Goal: Download file/media

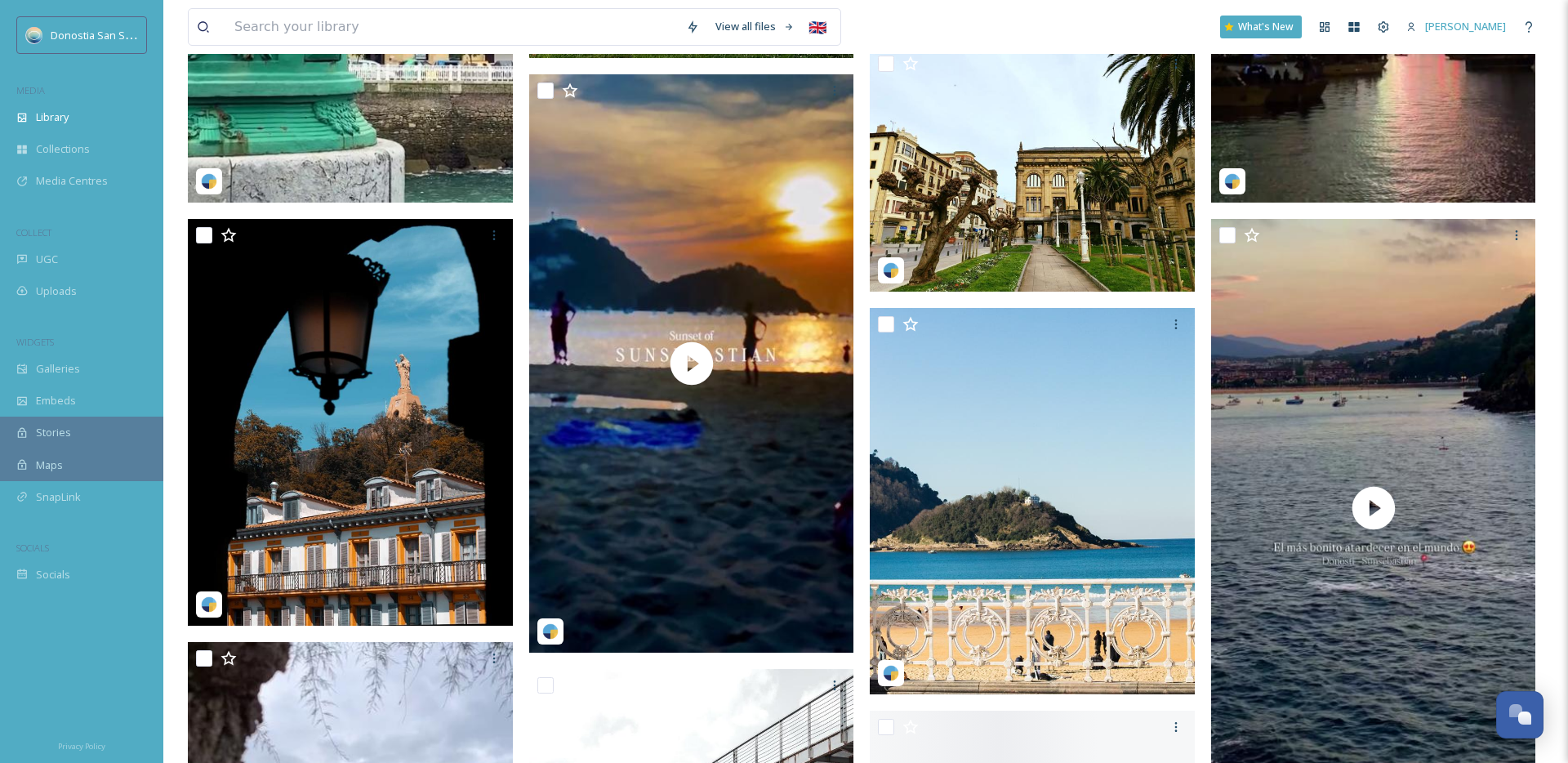
scroll to position [1402, 0]
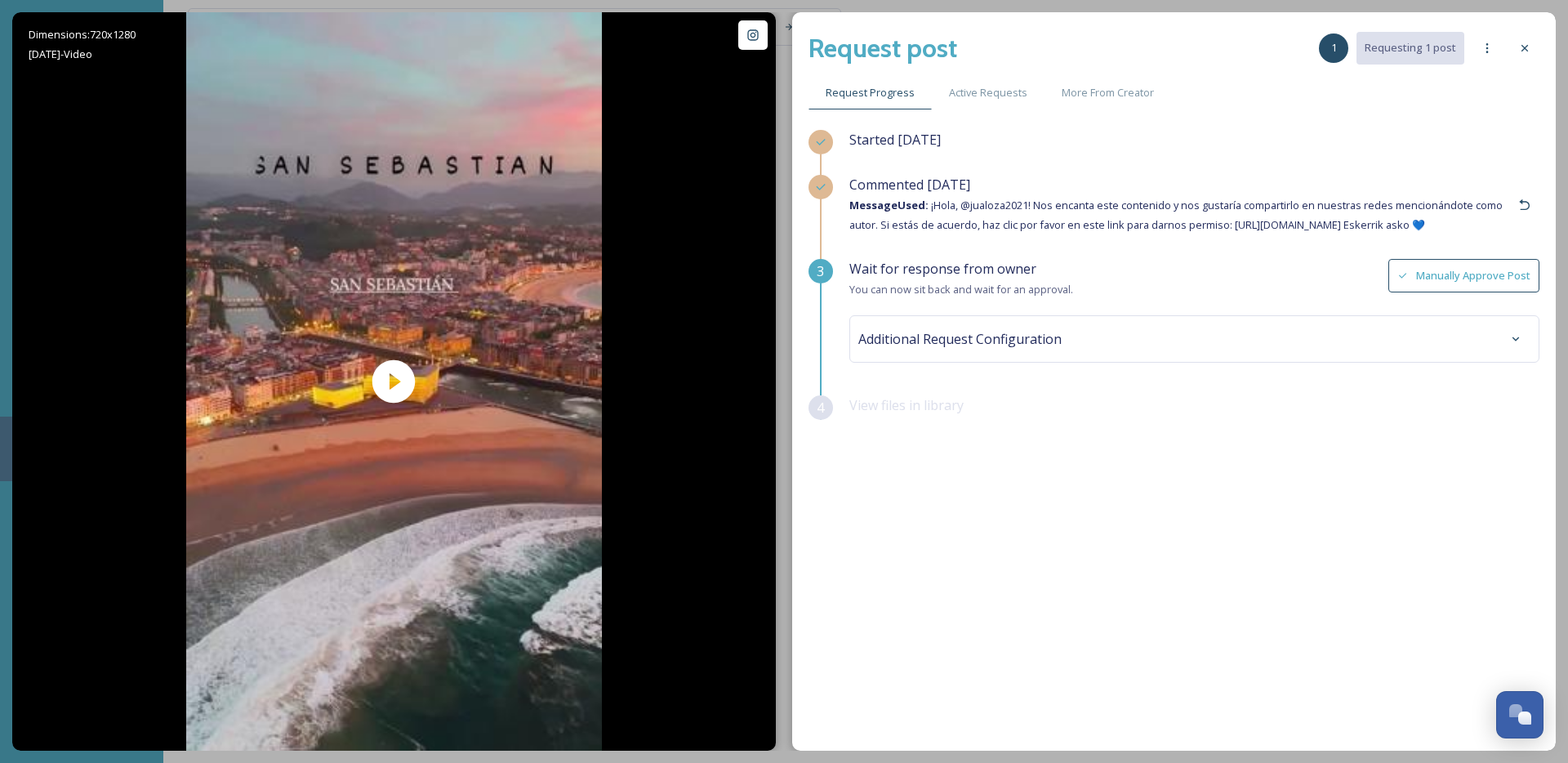
click at [990, 349] on span "Additional Request Configuration" at bounding box center [960, 339] width 204 height 20
click at [1091, 259] on div "Commented 28 days ago Message Used: ¡Hola, @jualoza2021! Nos encanta este conte…" at bounding box center [1195, 217] width 690 height 84
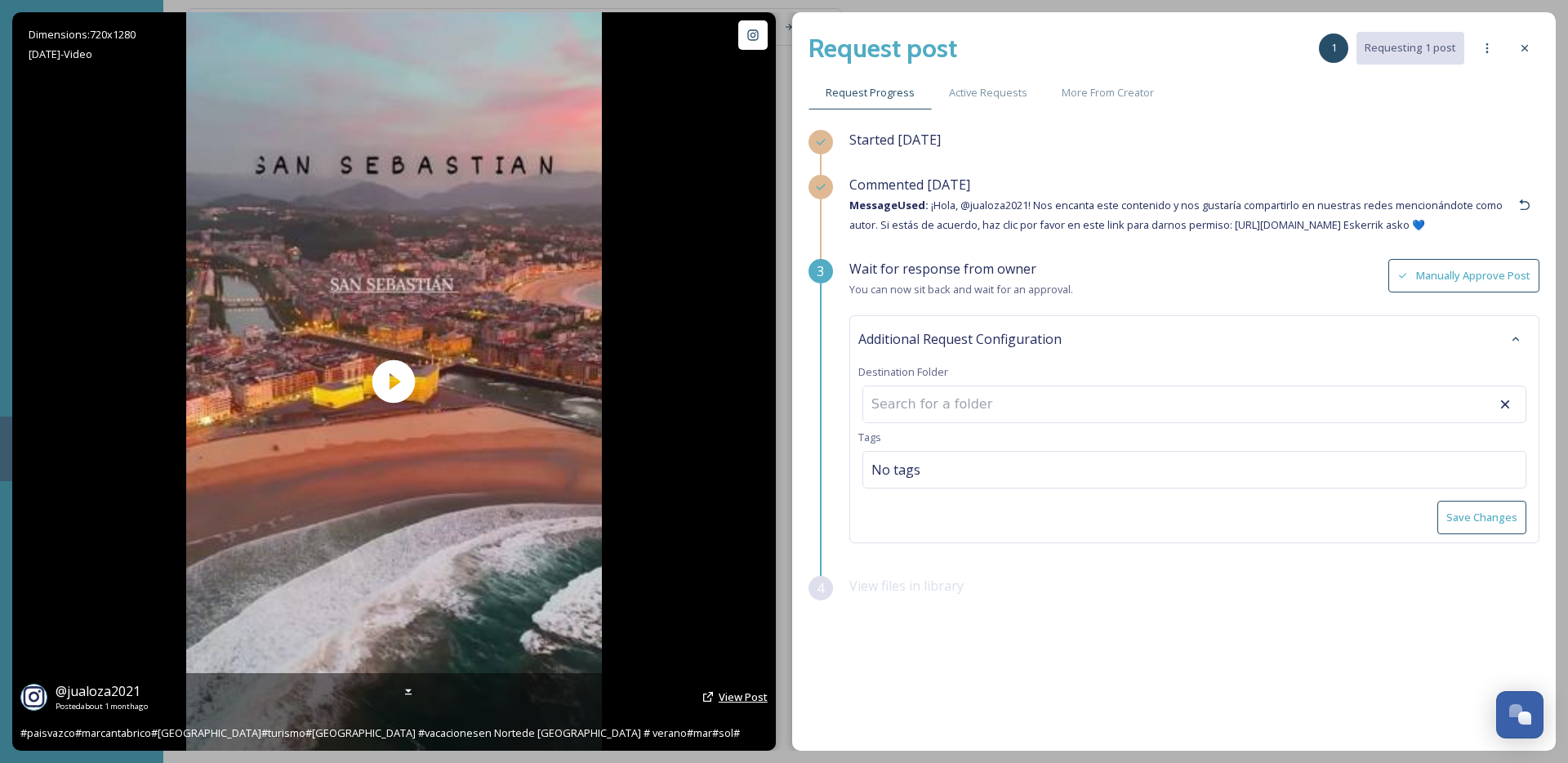
click at [728, 692] on span "View Post" at bounding box center [742, 697] width 49 height 15
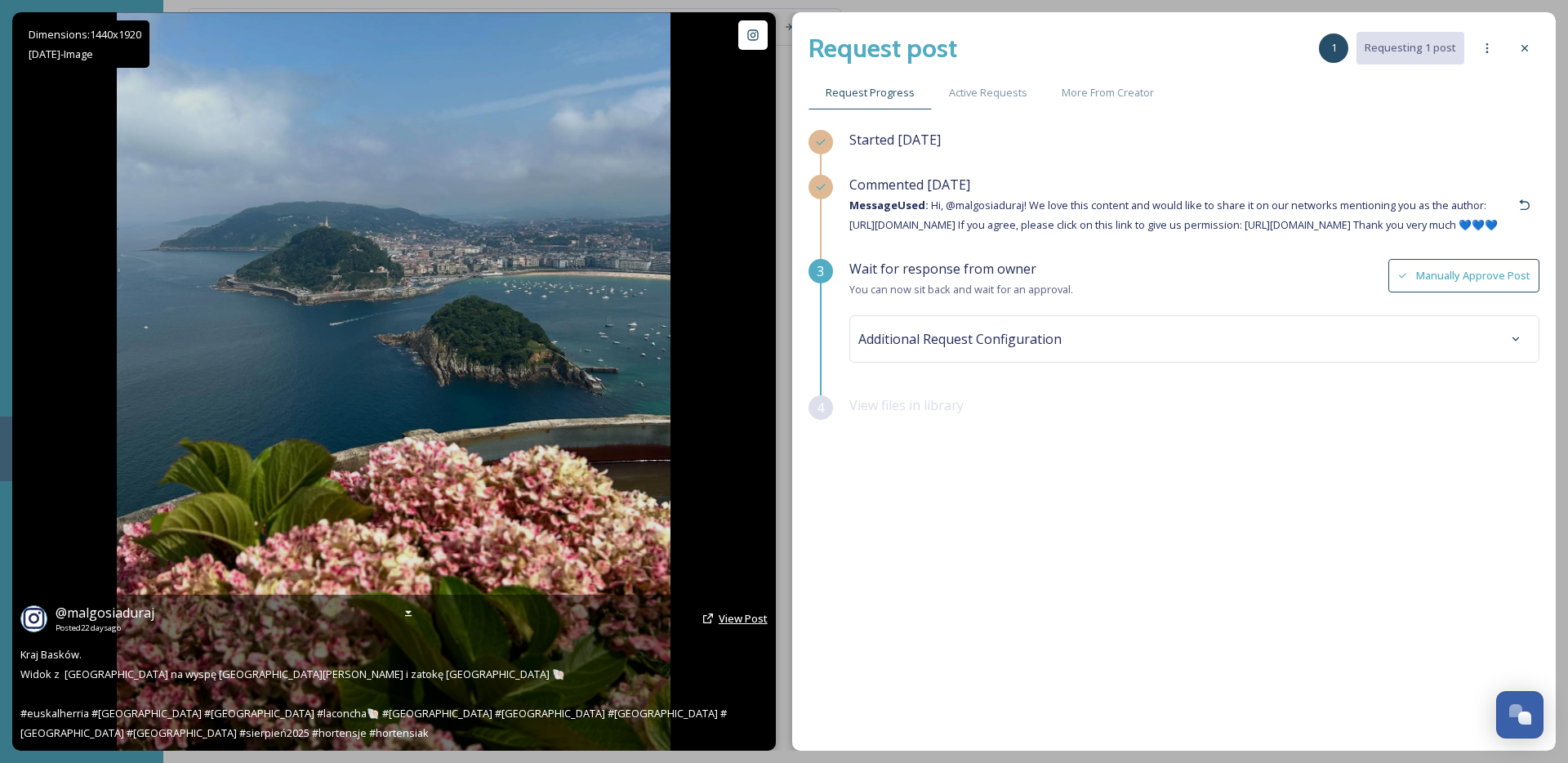
click at [724, 611] on span "View Post" at bounding box center [742, 619] width 49 height 15
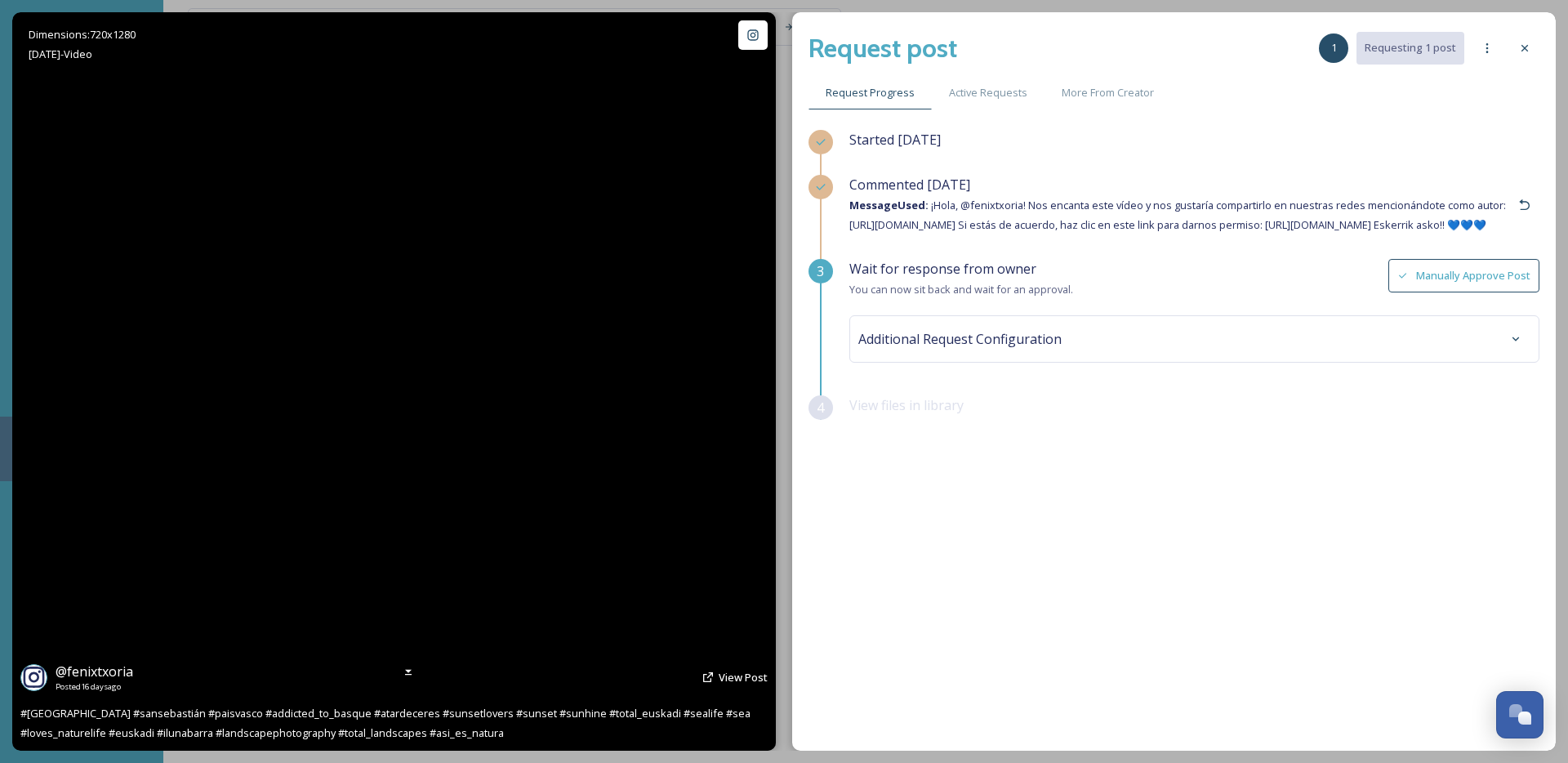
click at [503, 205] on video "#donostia #sansebastián #paisvasco #addicted_to_basque #atardeceres #sunsetlove…" at bounding box center [394, 382] width 416 height 738
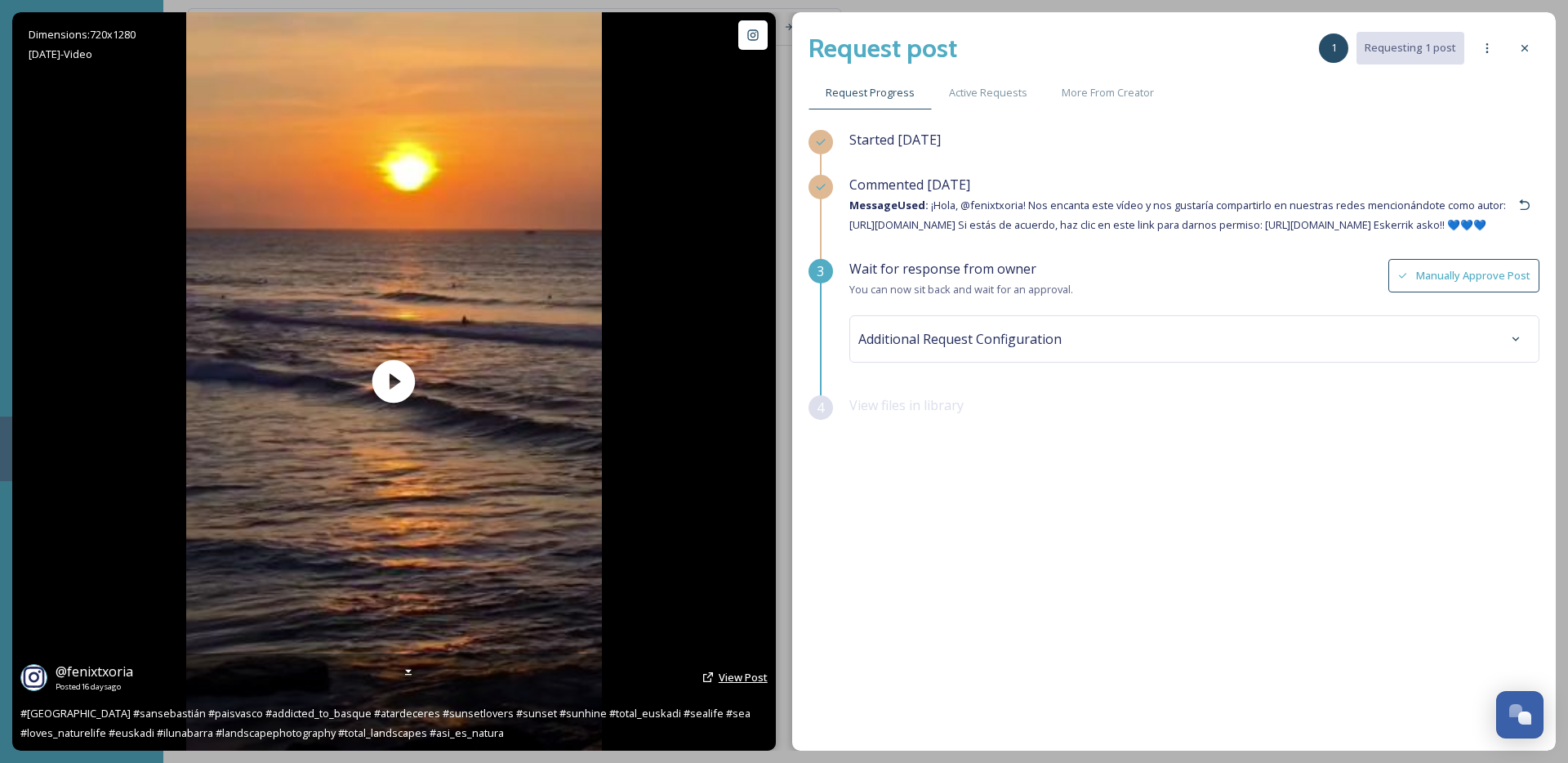
click at [733, 677] on span "View Post" at bounding box center [742, 677] width 49 height 15
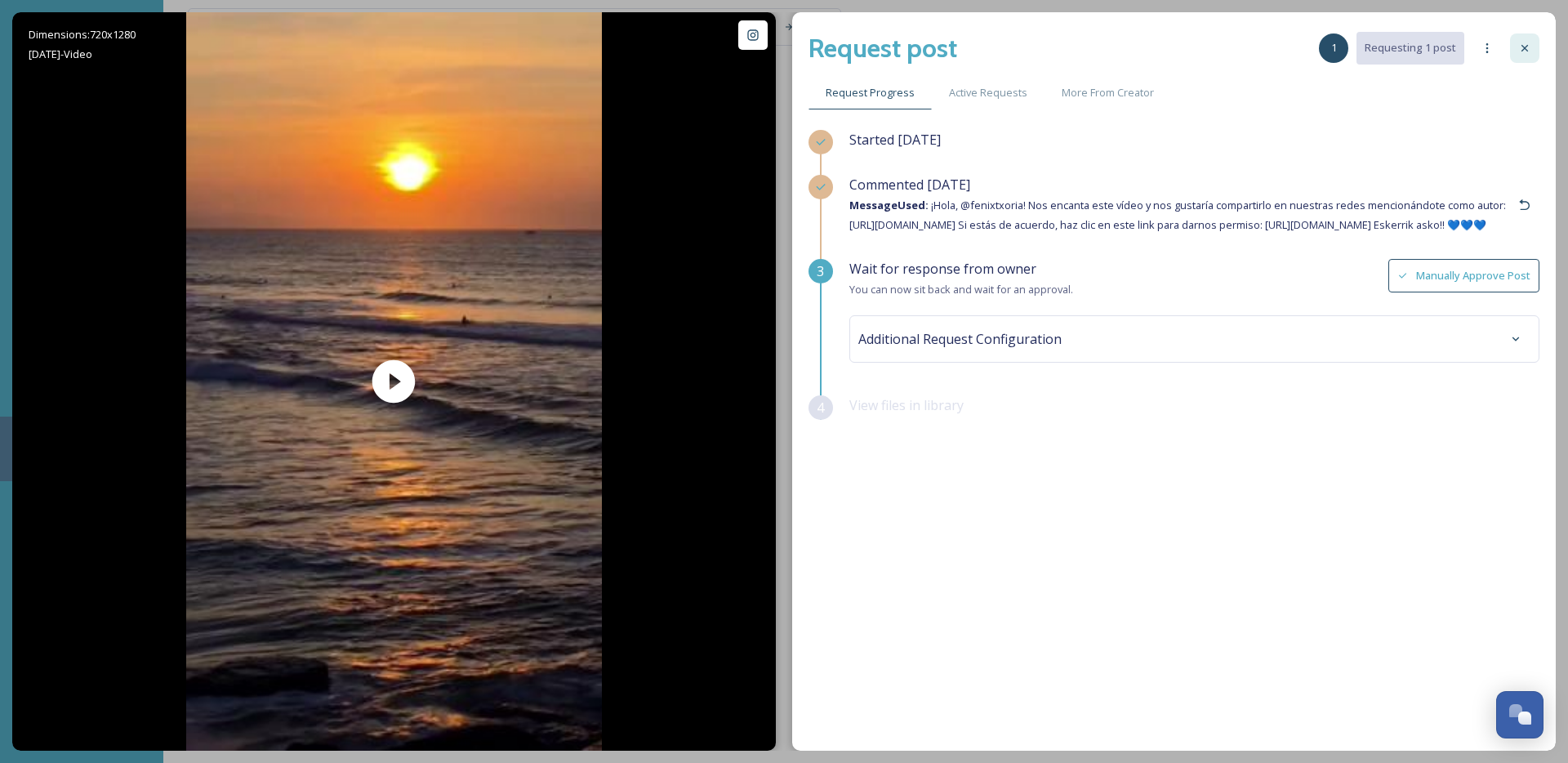
click at [1529, 46] on icon at bounding box center [1525, 49] width 13 height 13
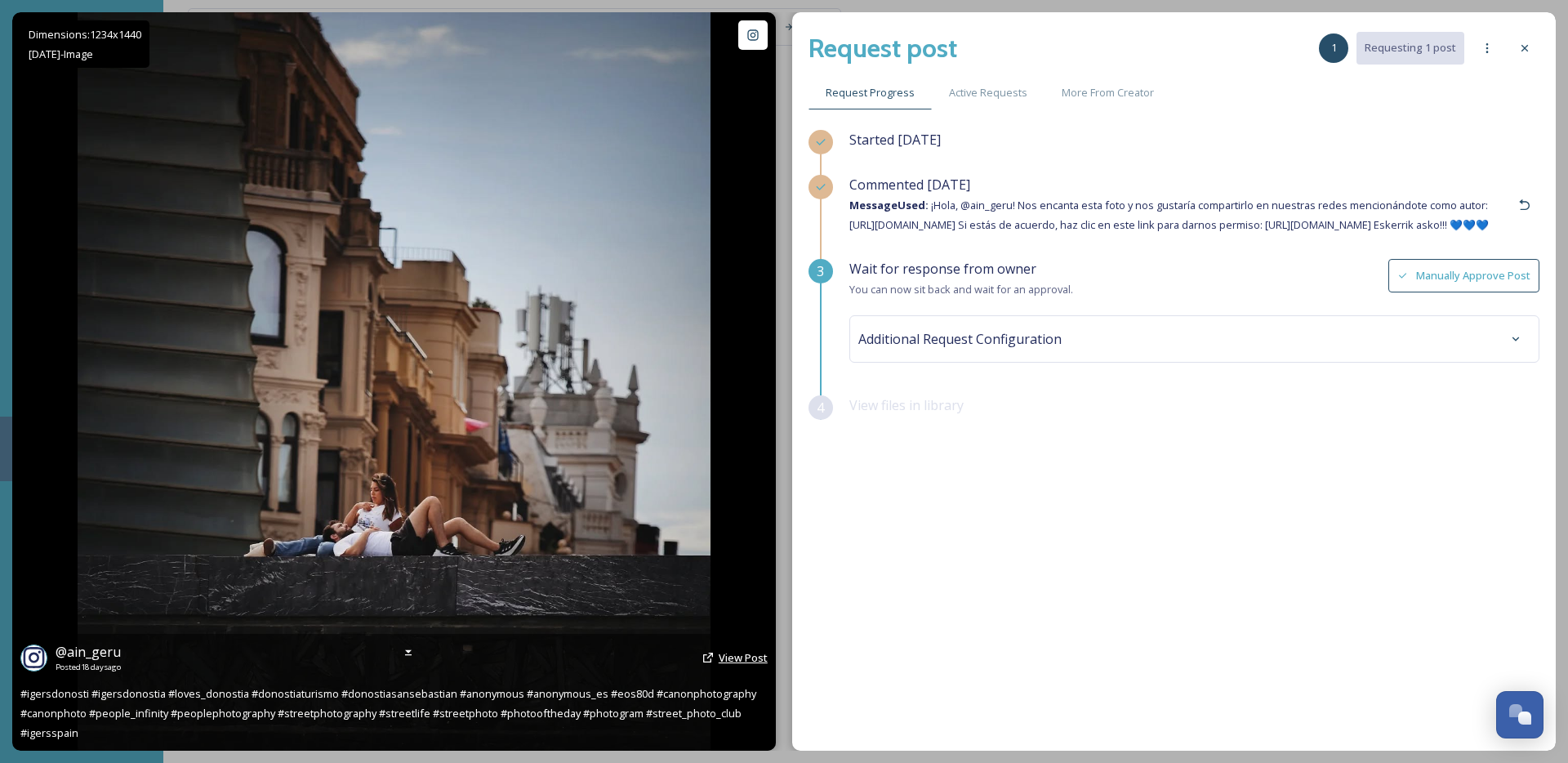
click at [740, 658] on span "View Post" at bounding box center [742, 658] width 49 height 15
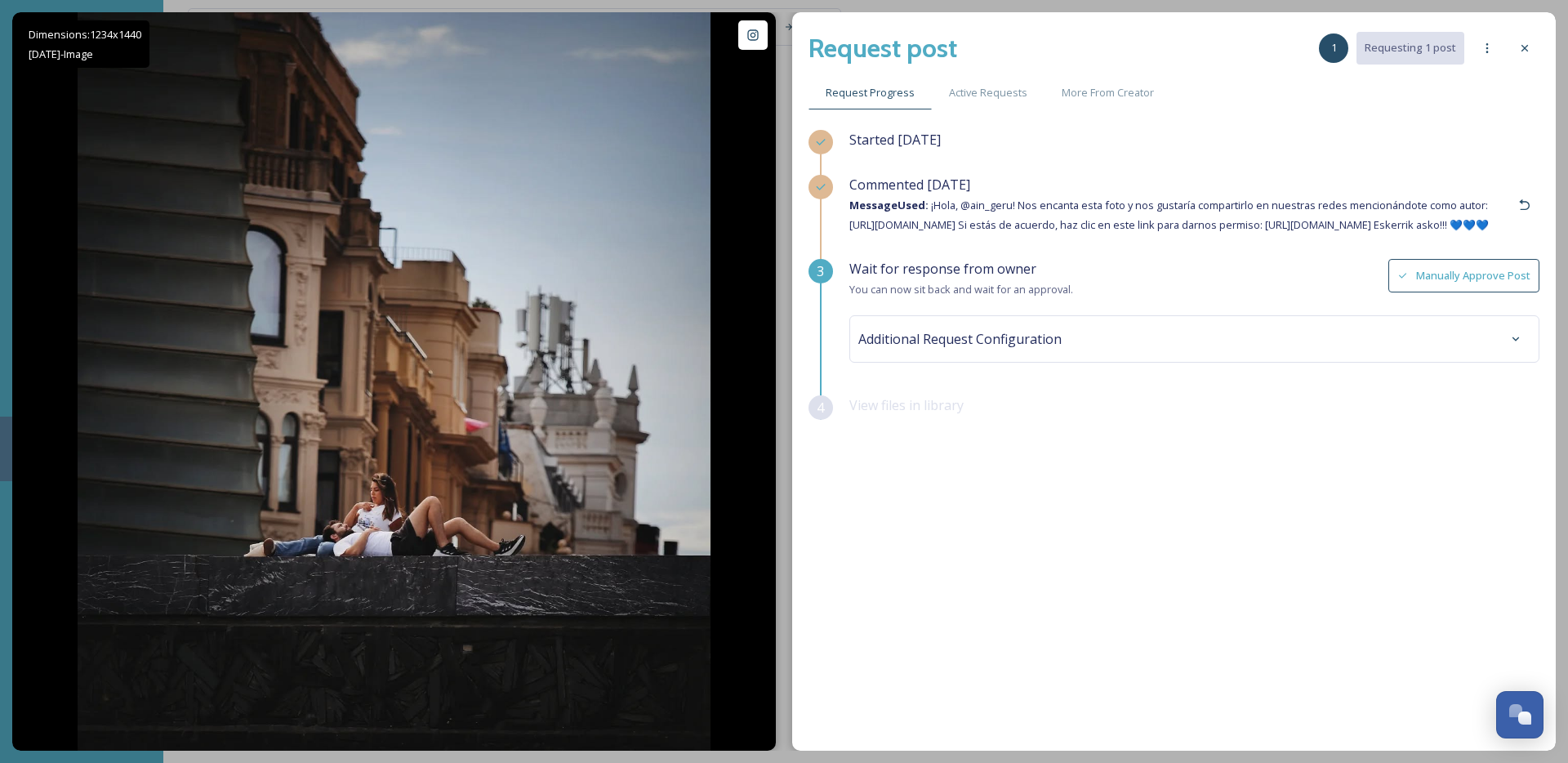
drag, startPoint x: 1515, startPoint y: 46, endPoint x: 1036, endPoint y: 3, distance: 480.9
click at [1515, 45] on div at bounding box center [1525, 49] width 30 height 30
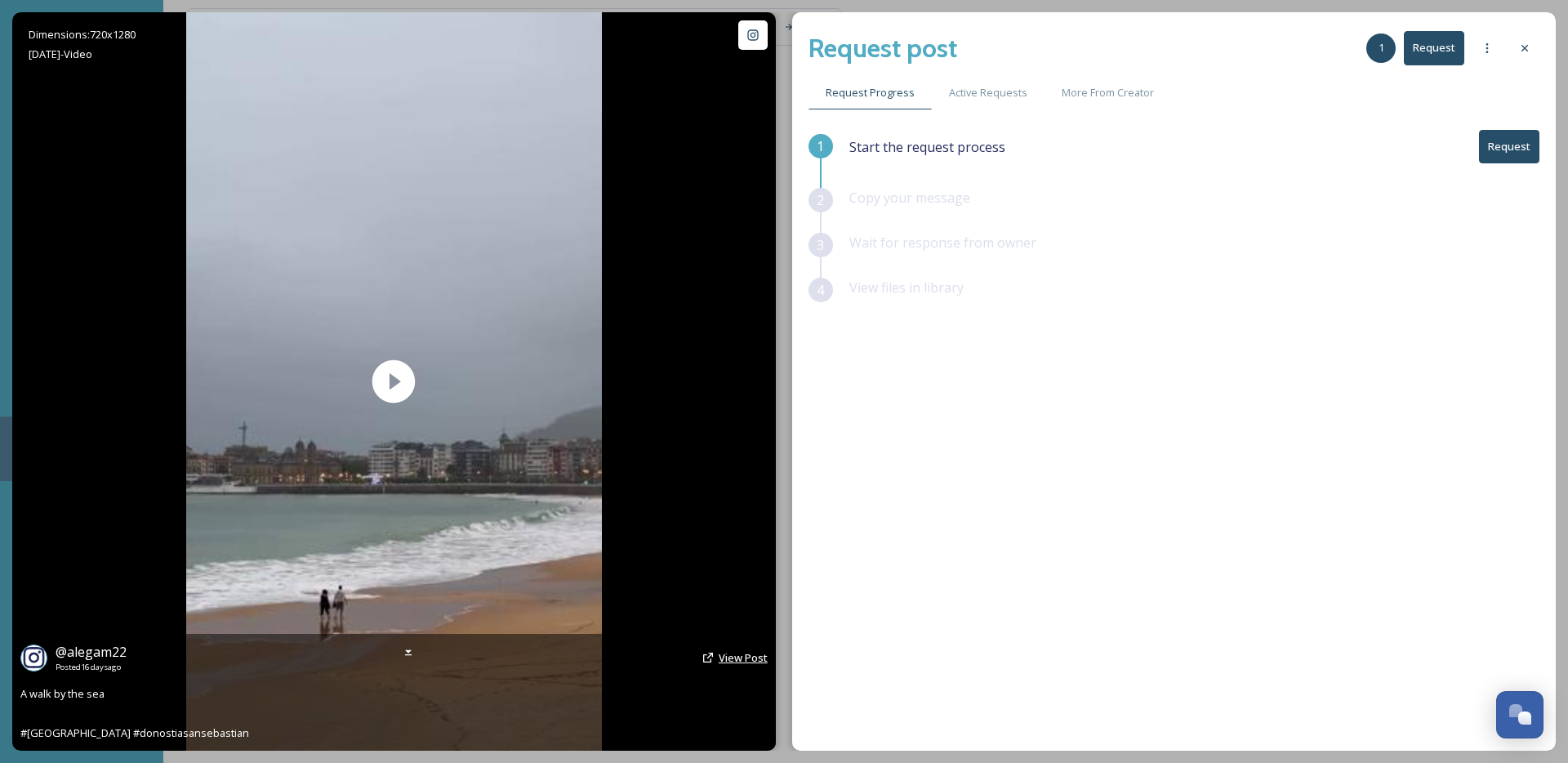
click at [722, 662] on span "View Post" at bounding box center [742, 658] width 49 height 15
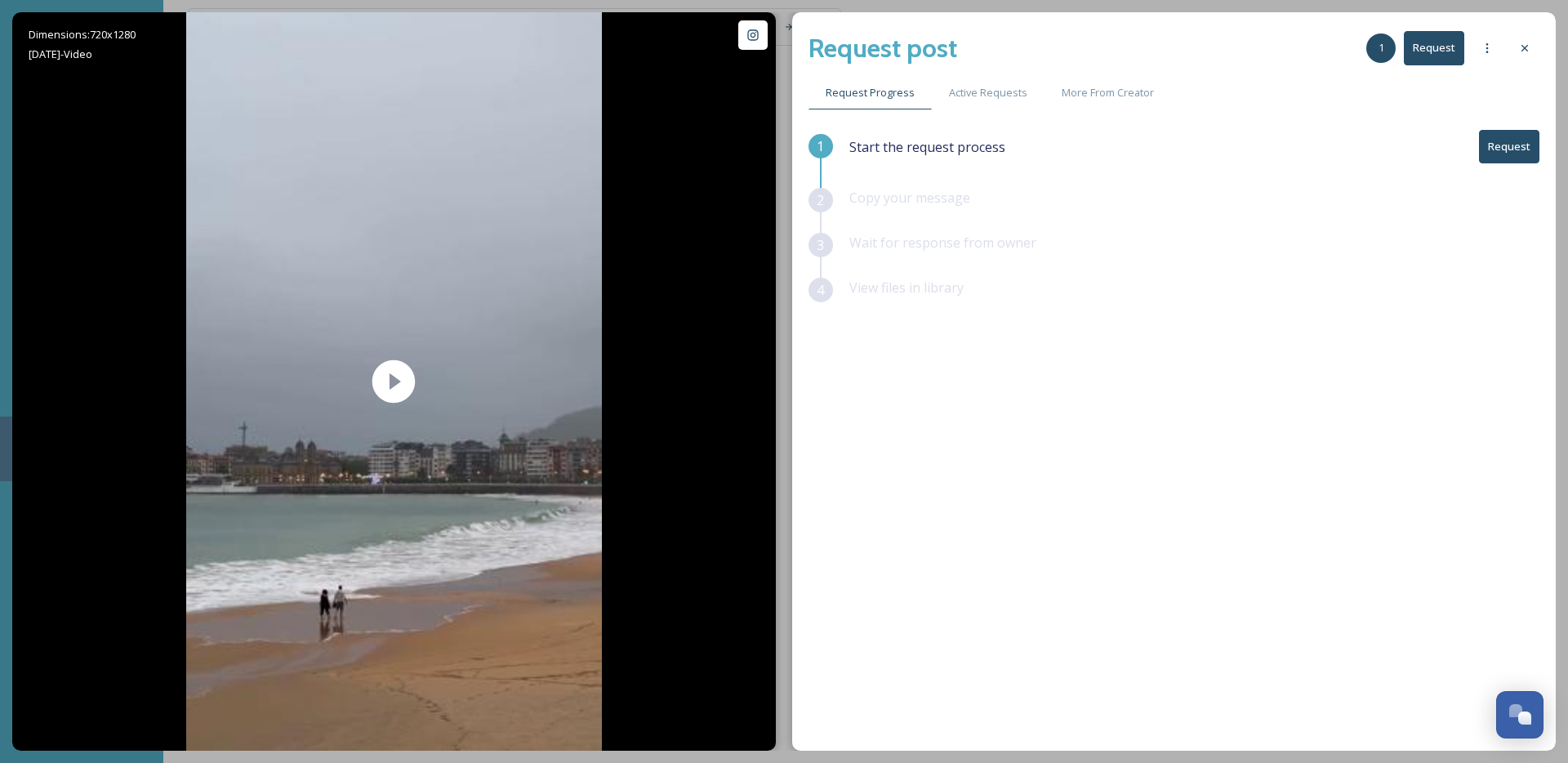
click at [1521, 152] on button "Request" at bounding box center [1509, 147] width 60 height 34
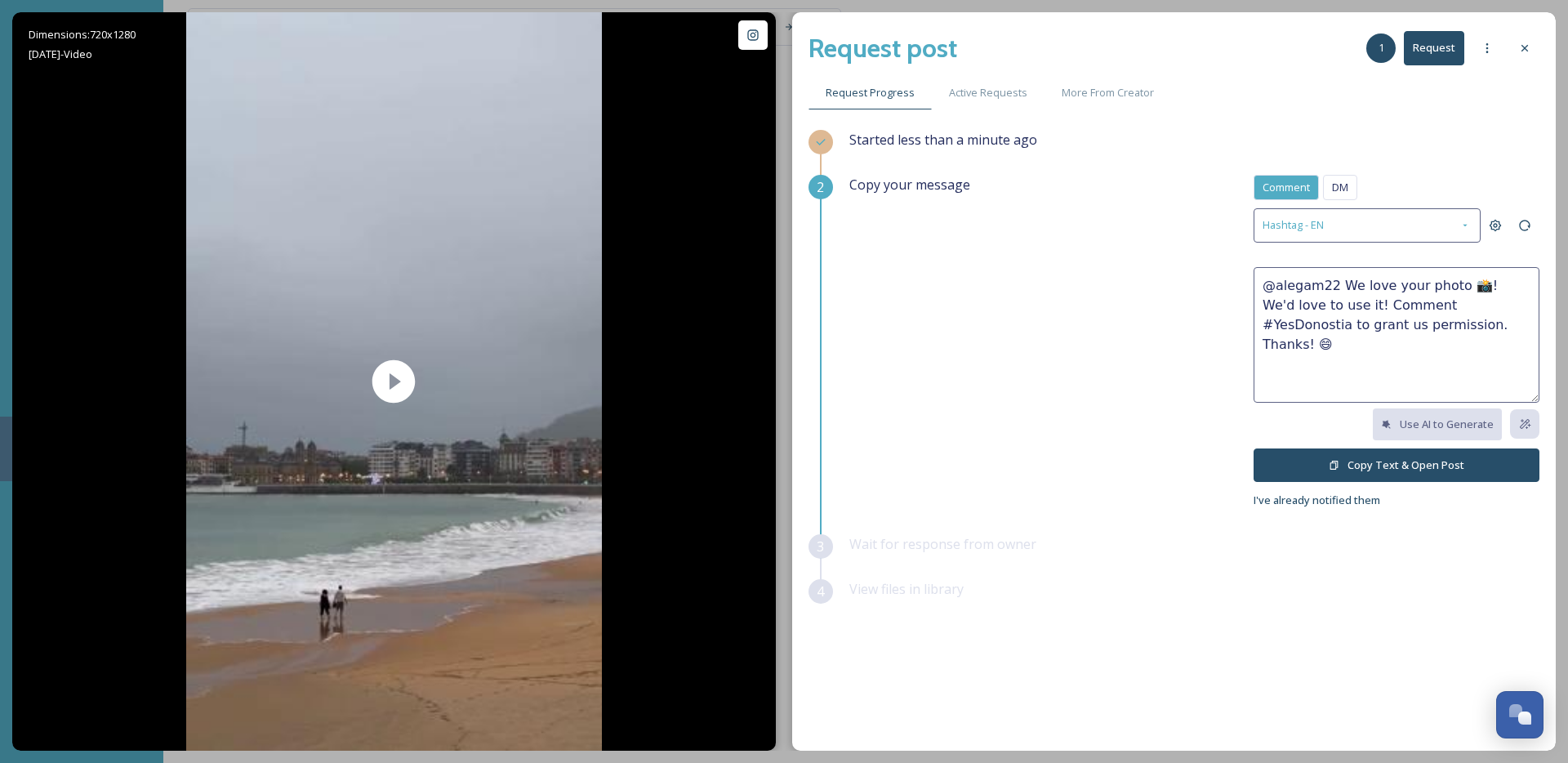
click at [1330, 183] on div "DM" at bounding box center [1341, 187] width 35 height 26
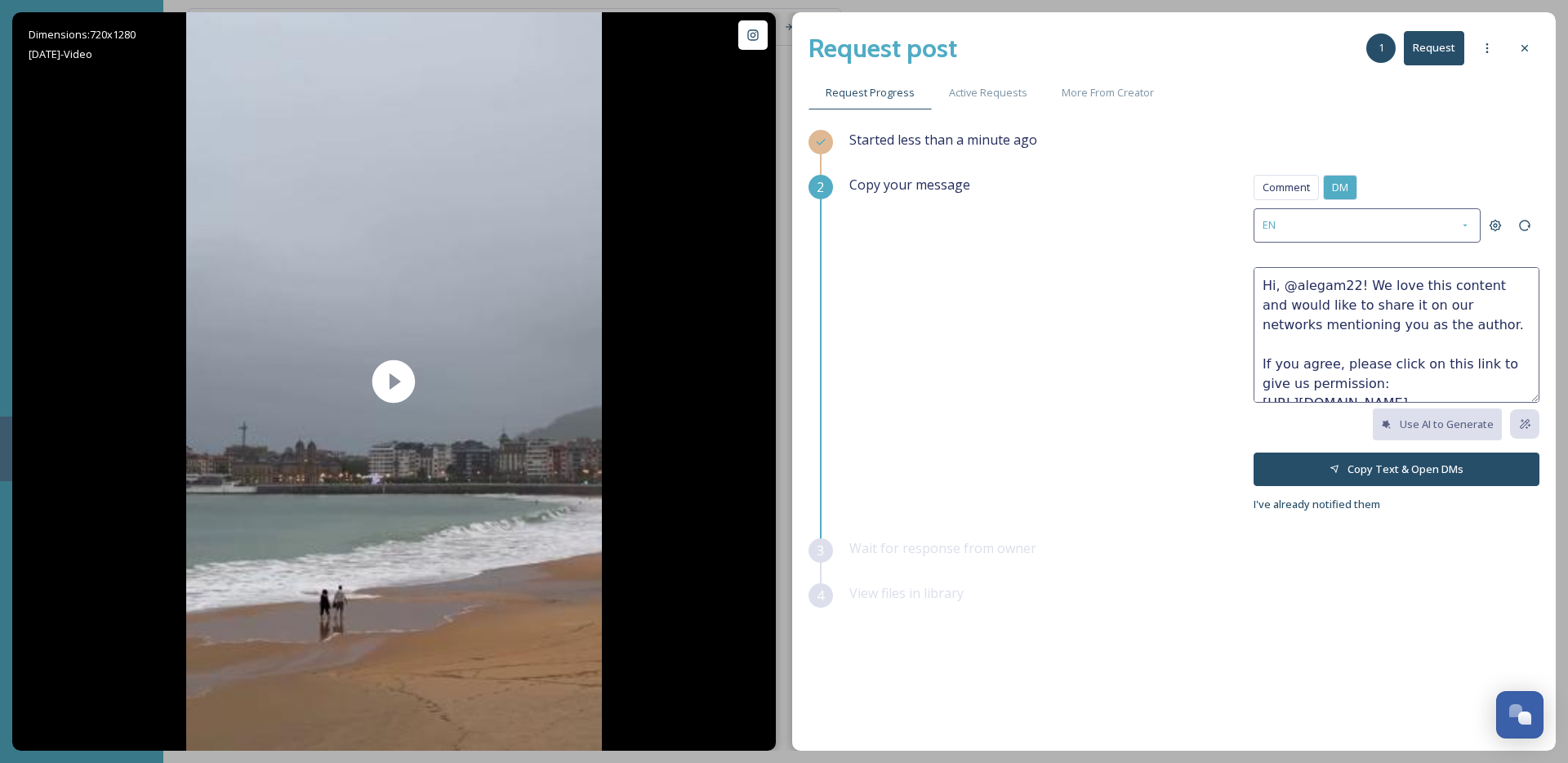
drag, startPoint x: 1417, startPoint y: 378, endPoint x: 1198, endPoint y: 187, distance: 290.6
click at [1198, 187] on div "Copy your message Comment DM Comment DM EN Hi, @alegam22! We love this content …" at bounding box center [1195, 344] width 690 height 339
click at [1394, 471] on button "Copy Text & Open DMs" at bounding box center [1397, 469] width 286 height 34
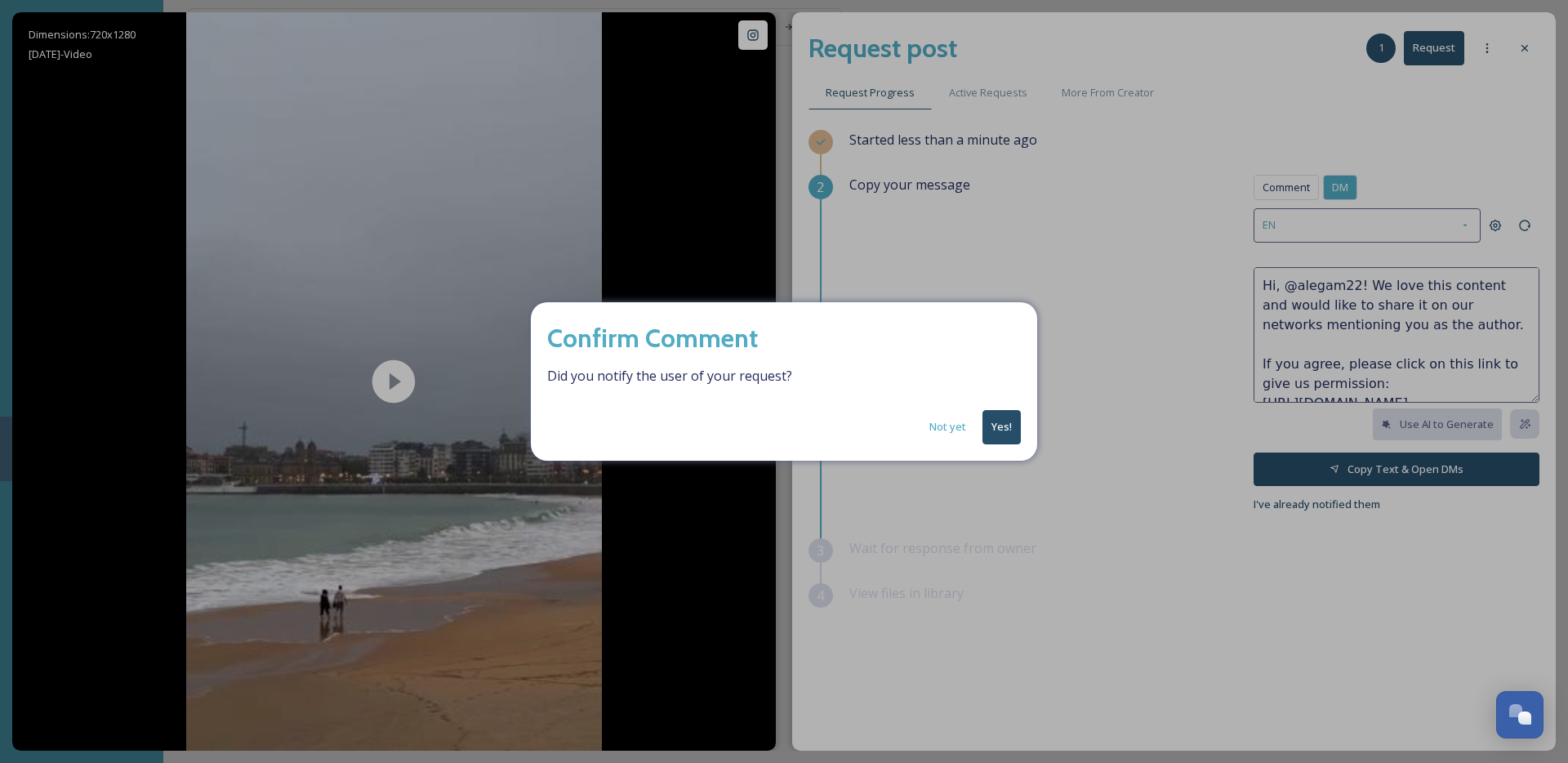
click at [1309, 182] on div "Confirm Comment Did you notify the user of your request? Not yet Yes!" at bounding box center [784, 382] width 1568 height 763
drag, startPoint x: 955, startPoint y: 427, endPoint x: 1258, endPoint y: 288, distance: 333.4
click at [959, 426] on button "Not yet" at bounding box center [948, 427] width 53 height 32
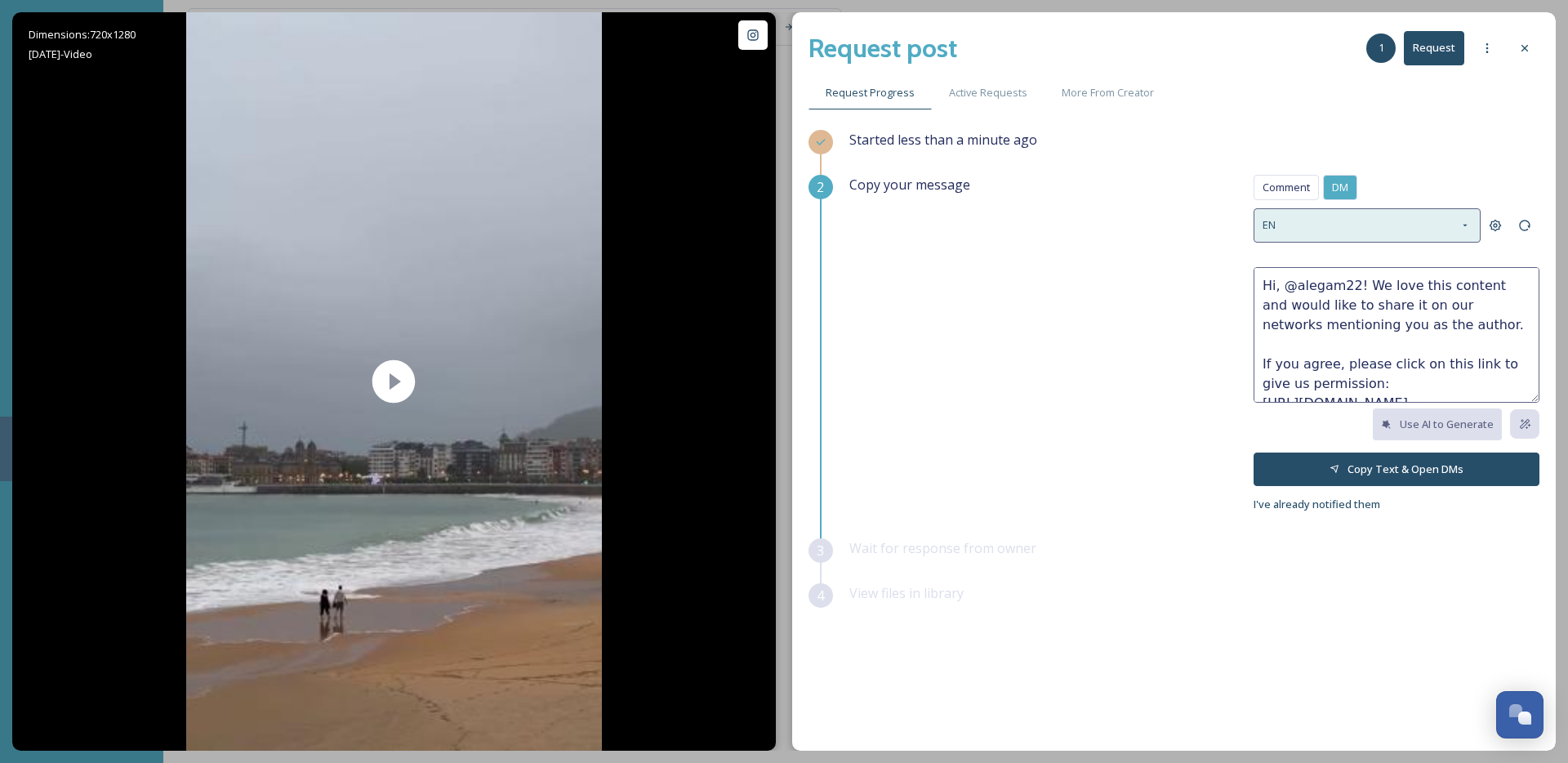
click at [1330, 225] on div "EN" at bounding box center [1368, 225] width 227 height 34
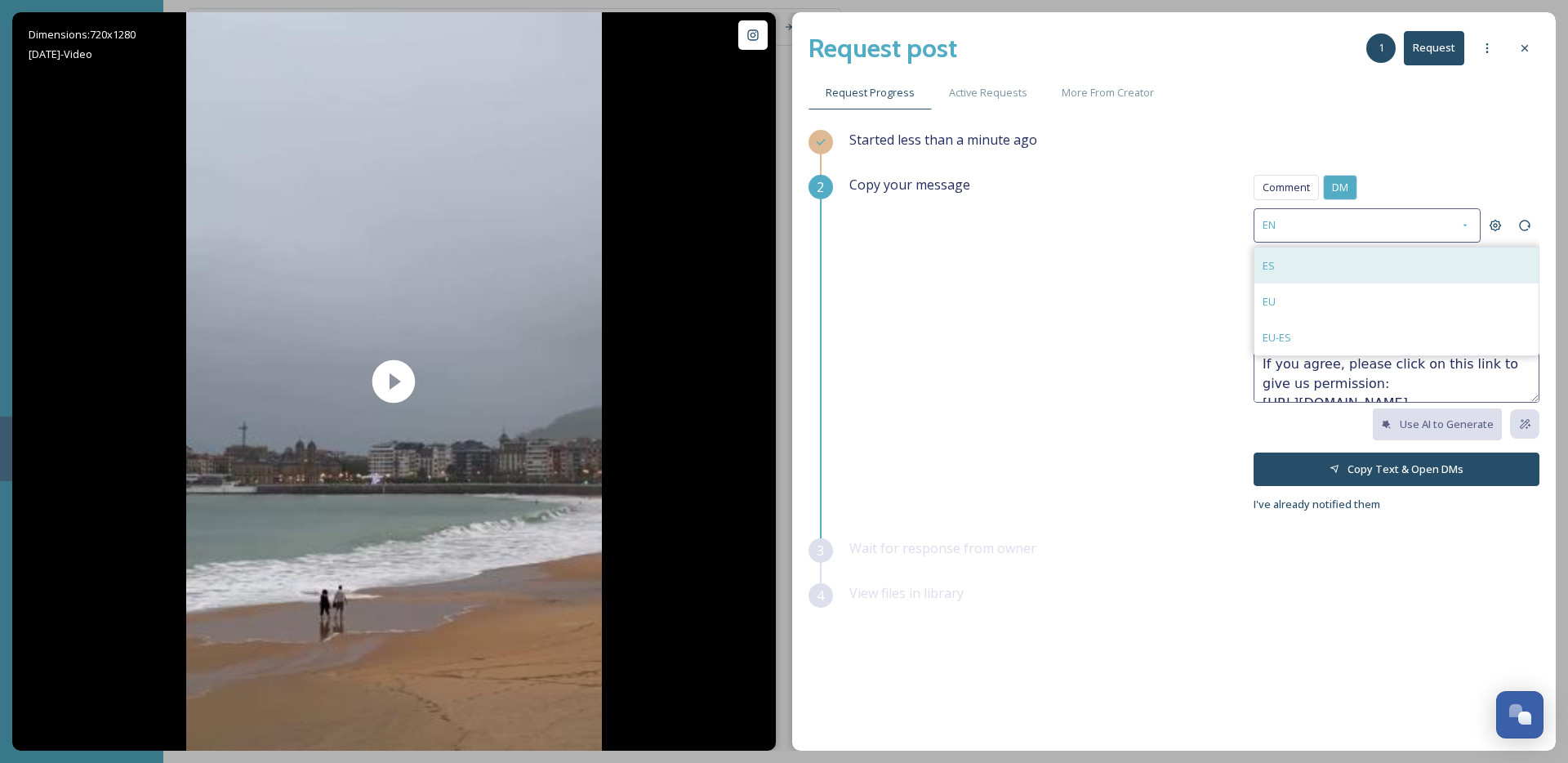
click at [1317, 262] on div "ES" at bounding box center [1397, 265] width 284 height 36
type textarea "¡Hola, @alegam22! Nos encanta este contenido y nos gustaría compartirlo en nues…"
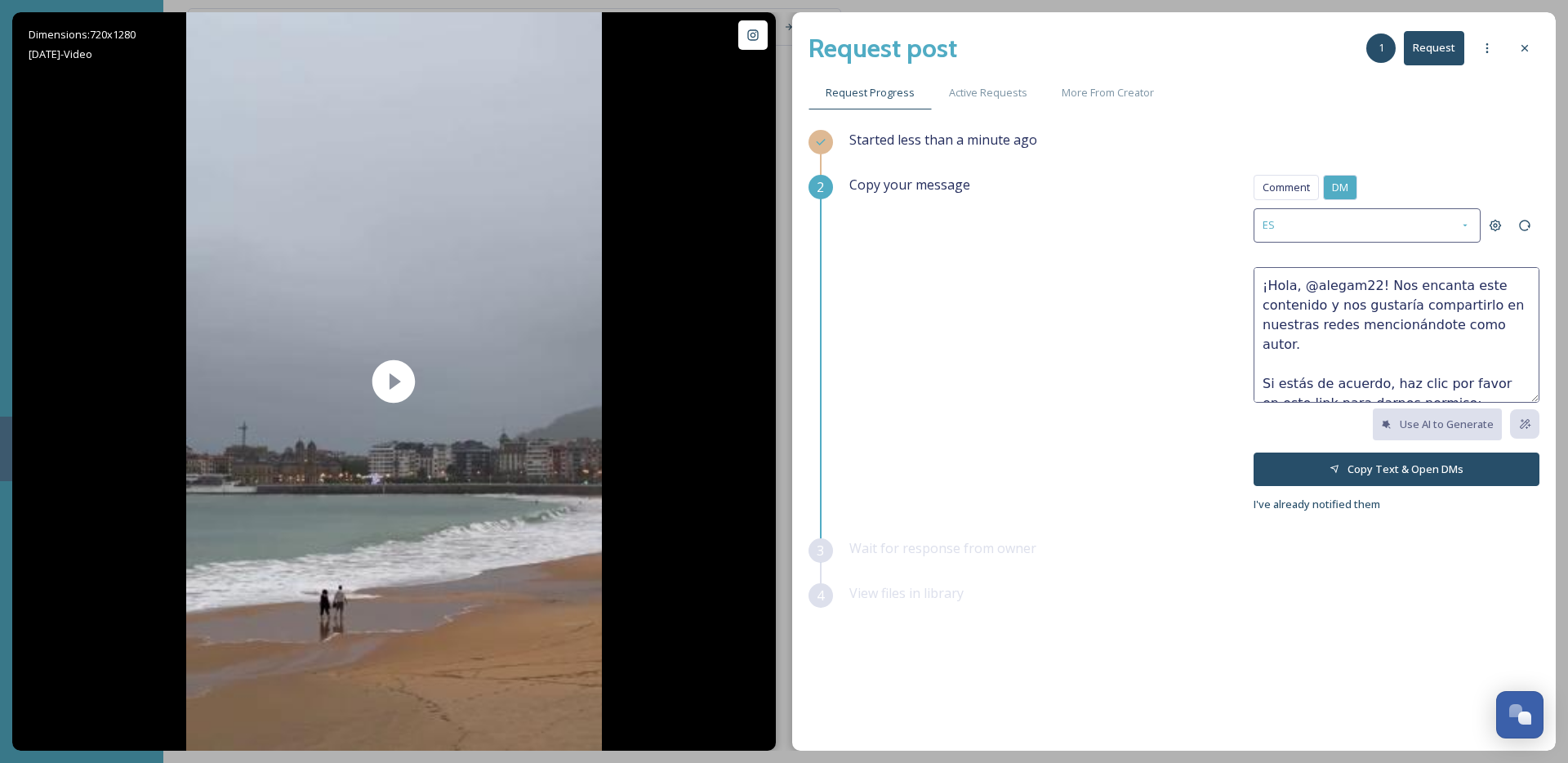
click at [1445, 470] on button "Copy Text & Open DMs" at bounding box center [1397, 469] width 286 height 34
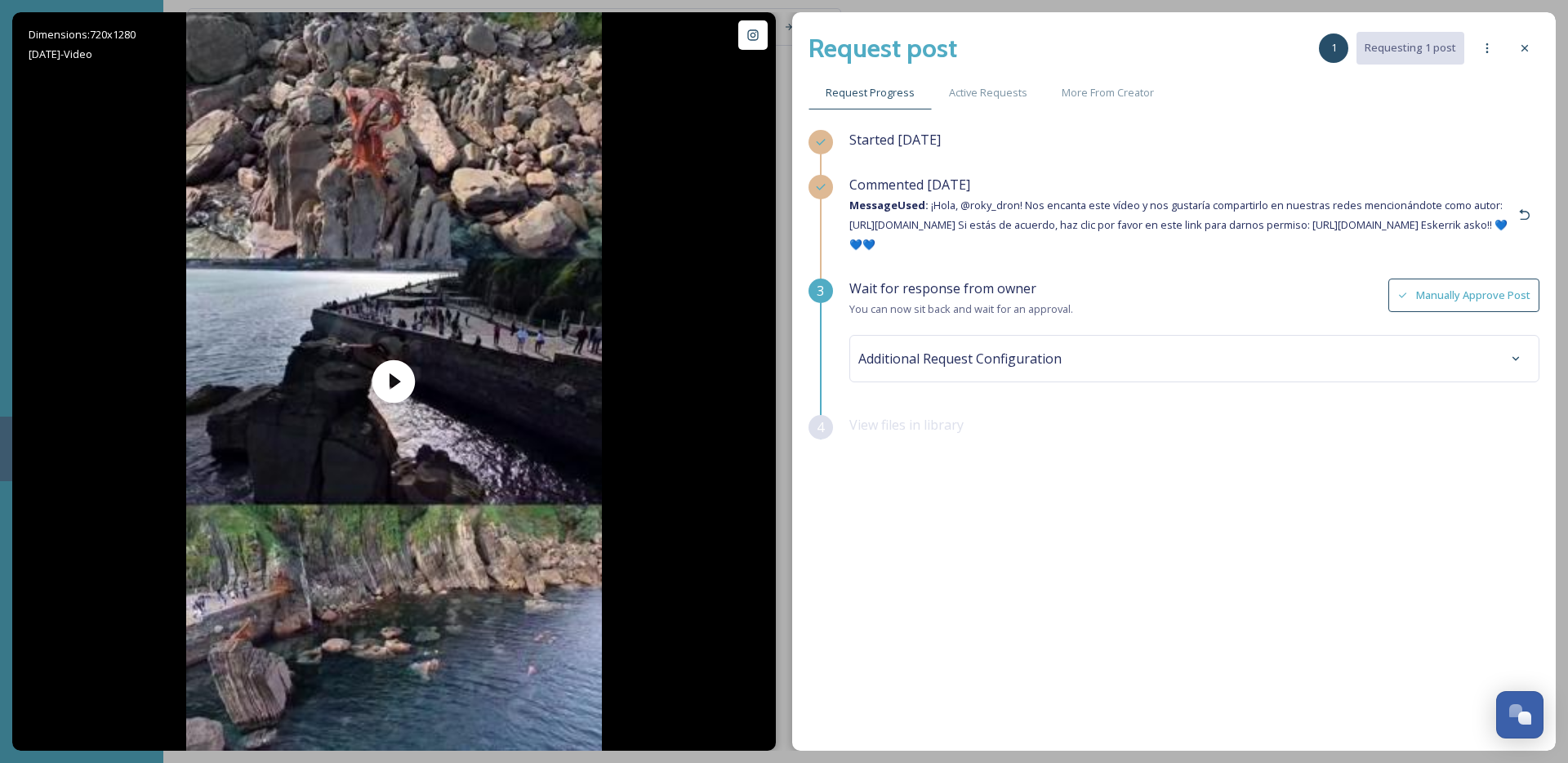
click at [992, 360] on span "Additional Request Configuration" at bounding box center [960, 358] width 204 height 20
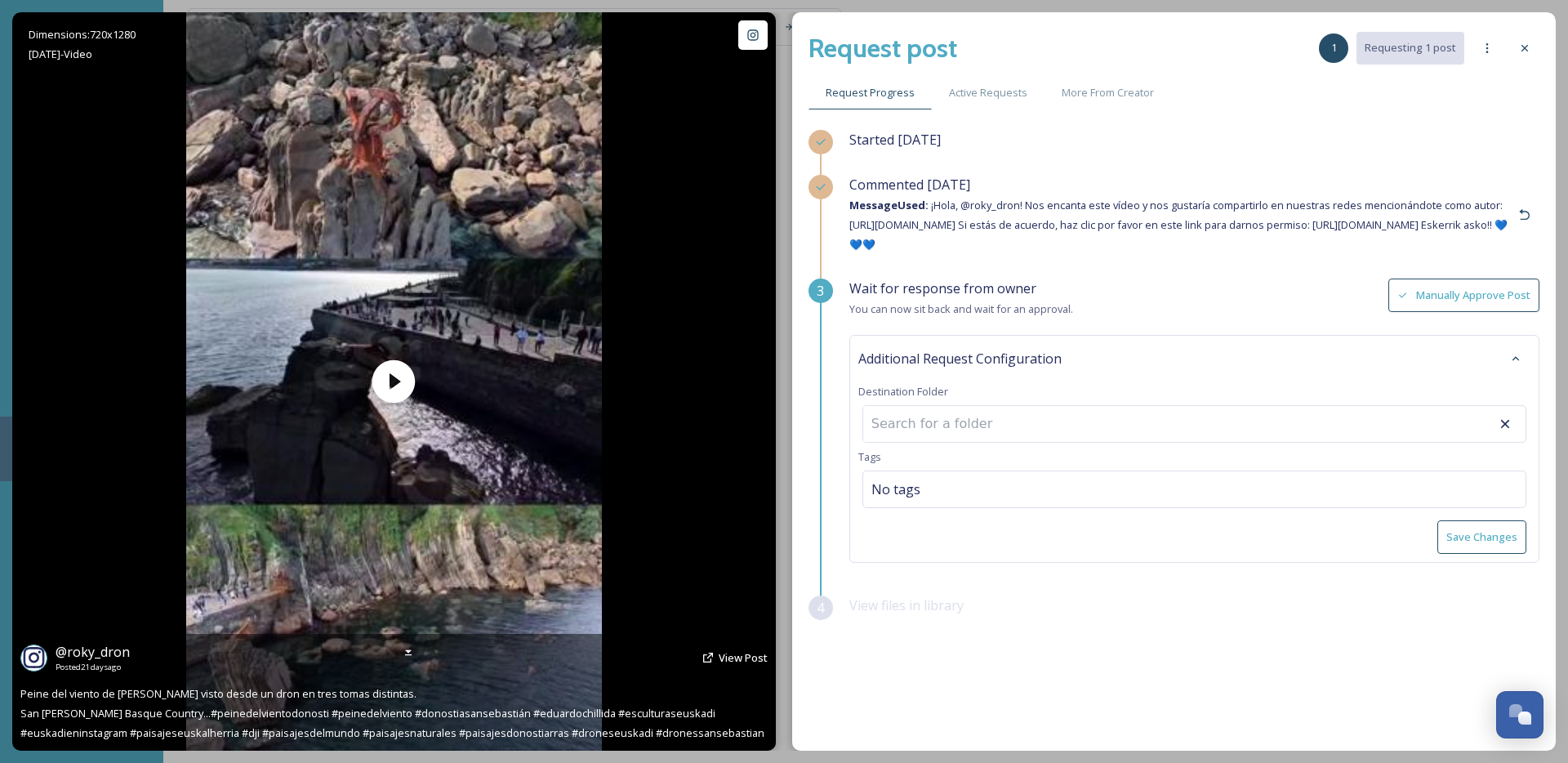
click at [667, 573] on div "Dimensions: 720 x 1280 Sep 01 - Video @ roky_dron Posted 21 days ago View Post …" at bounding box center [394, 382] width 764 height 738
click at [740, 655] on span "View Post" at bounding box center [742, 658] width 49 height 15
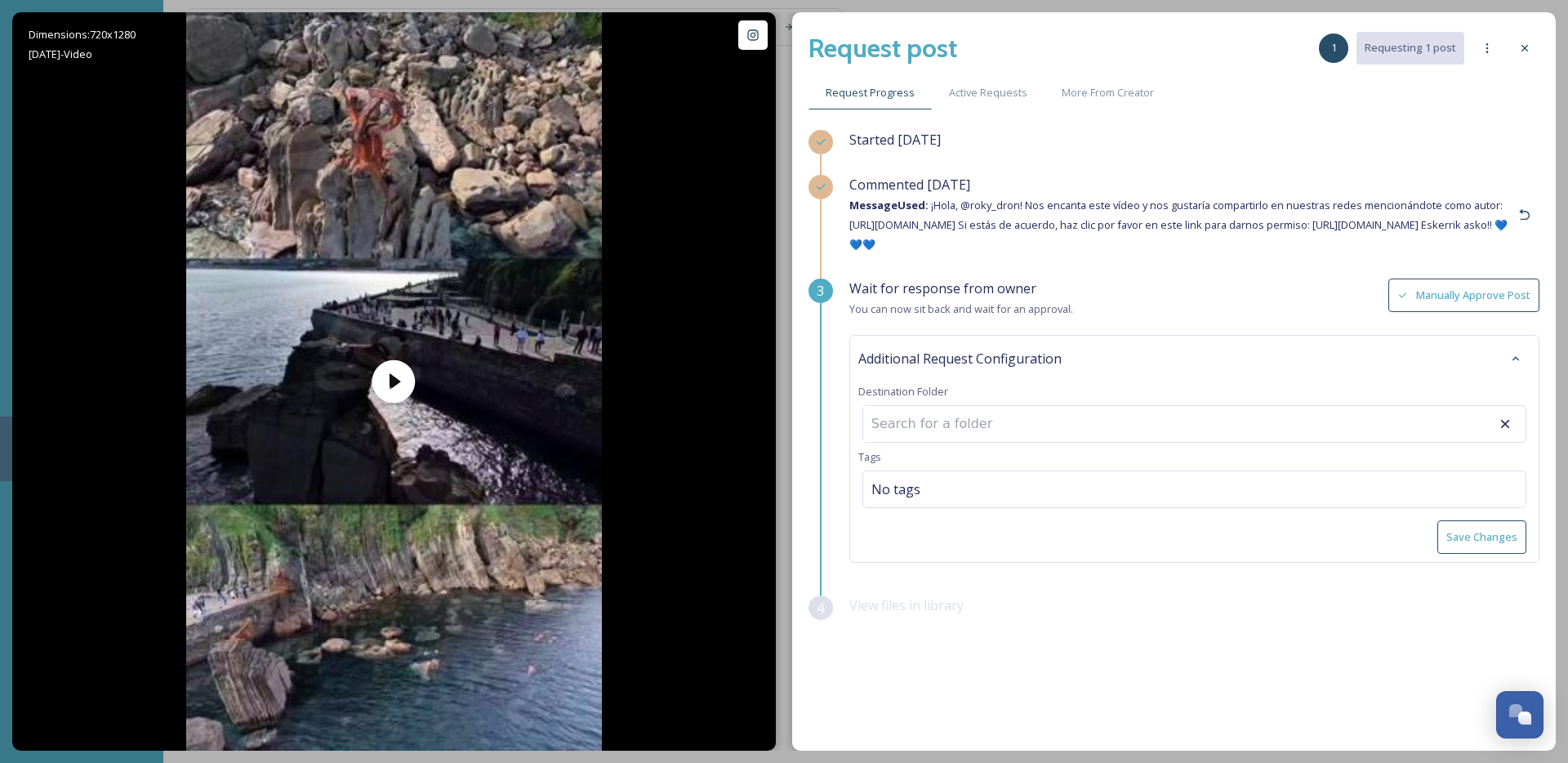
click at [1452, 297] on button "Manually Approve Post" at bounding box center [1463, 295] width 151 height 34
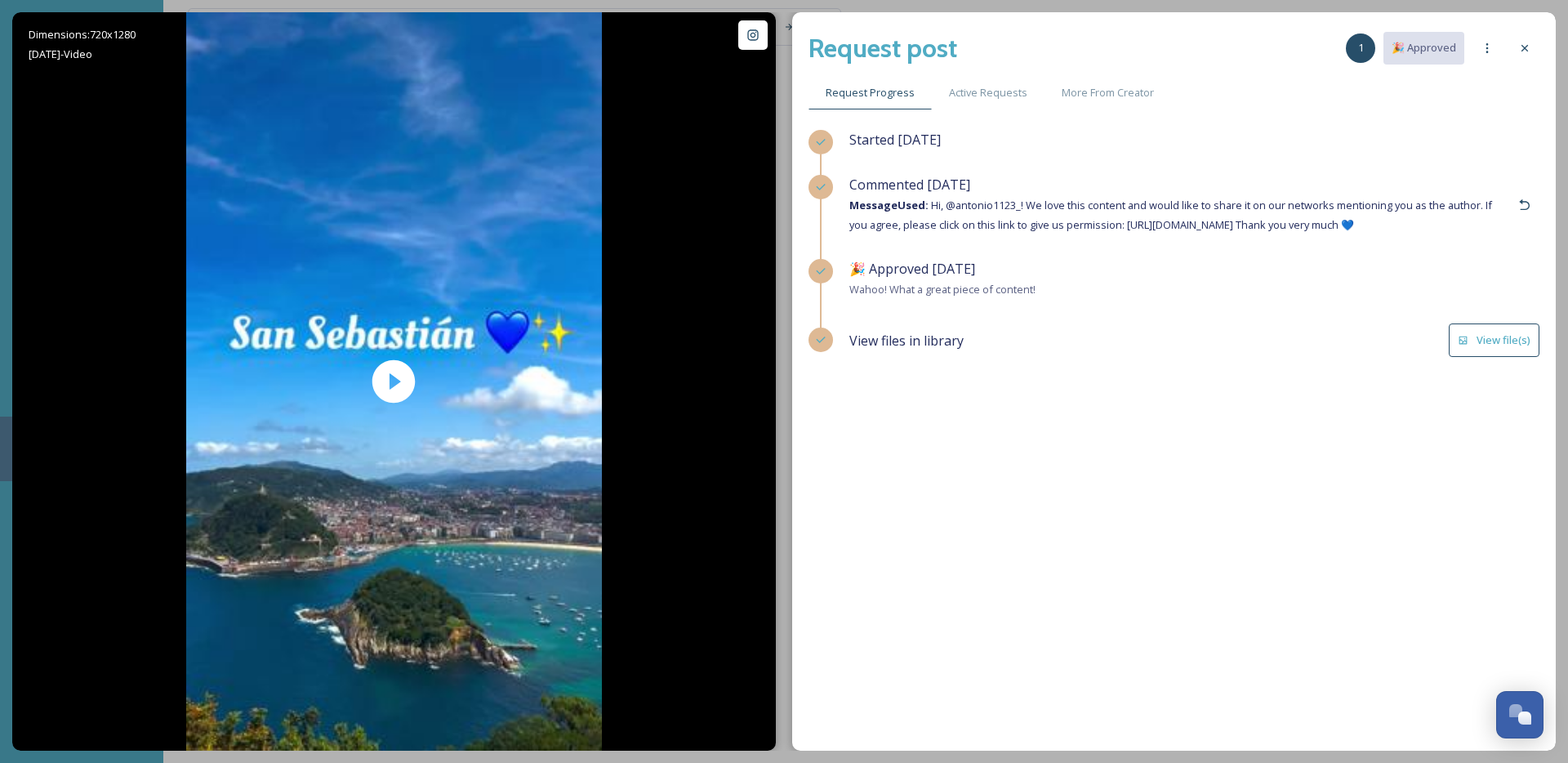
click at [1481, 334] on button "View file(s)" at bounding box center [1495, 340] width 91 height 34
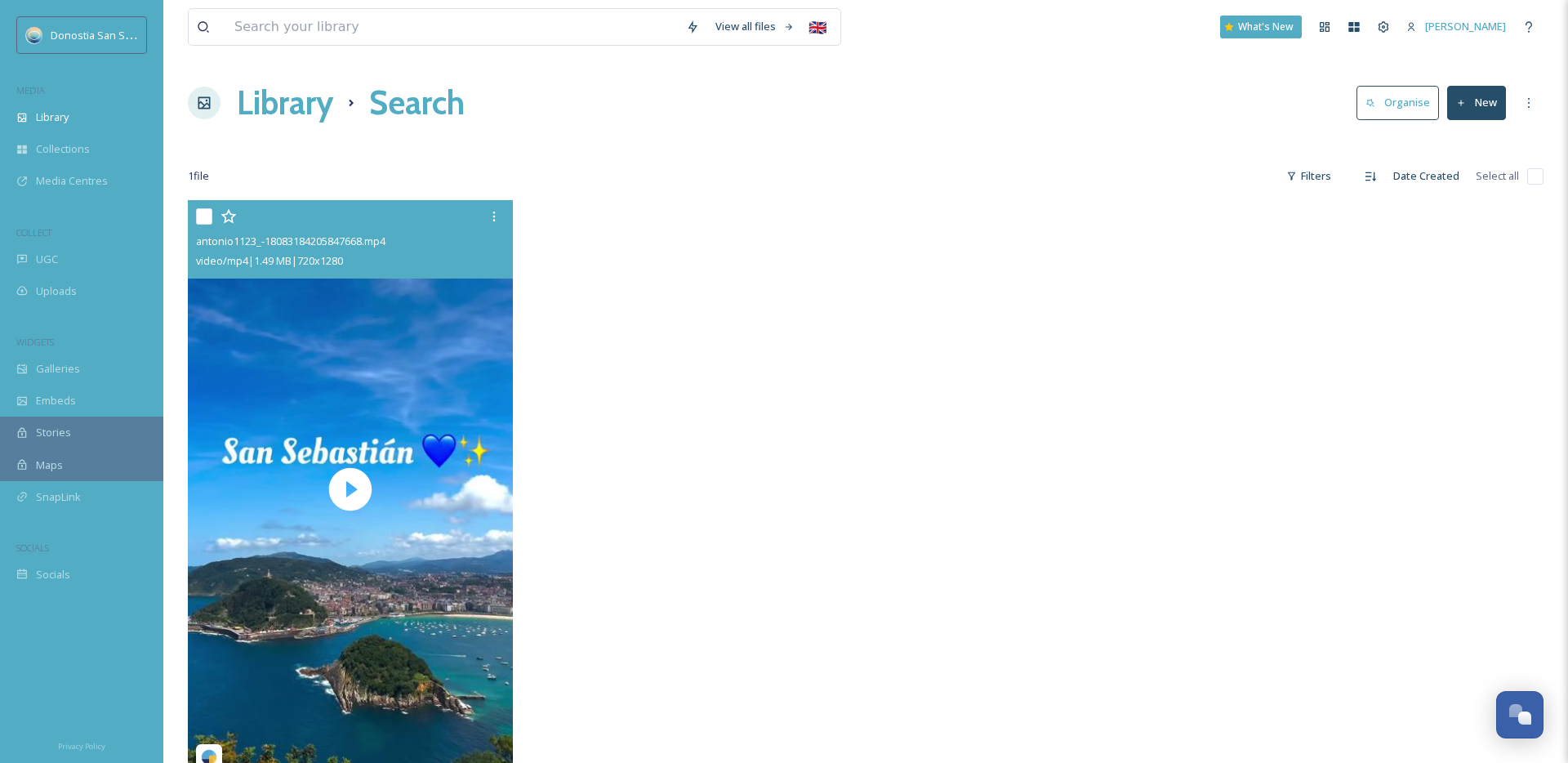
click at [198, 208] on input "checkbox" at bounding box center [204, 217] width 16 height 16
checkbox input "true"
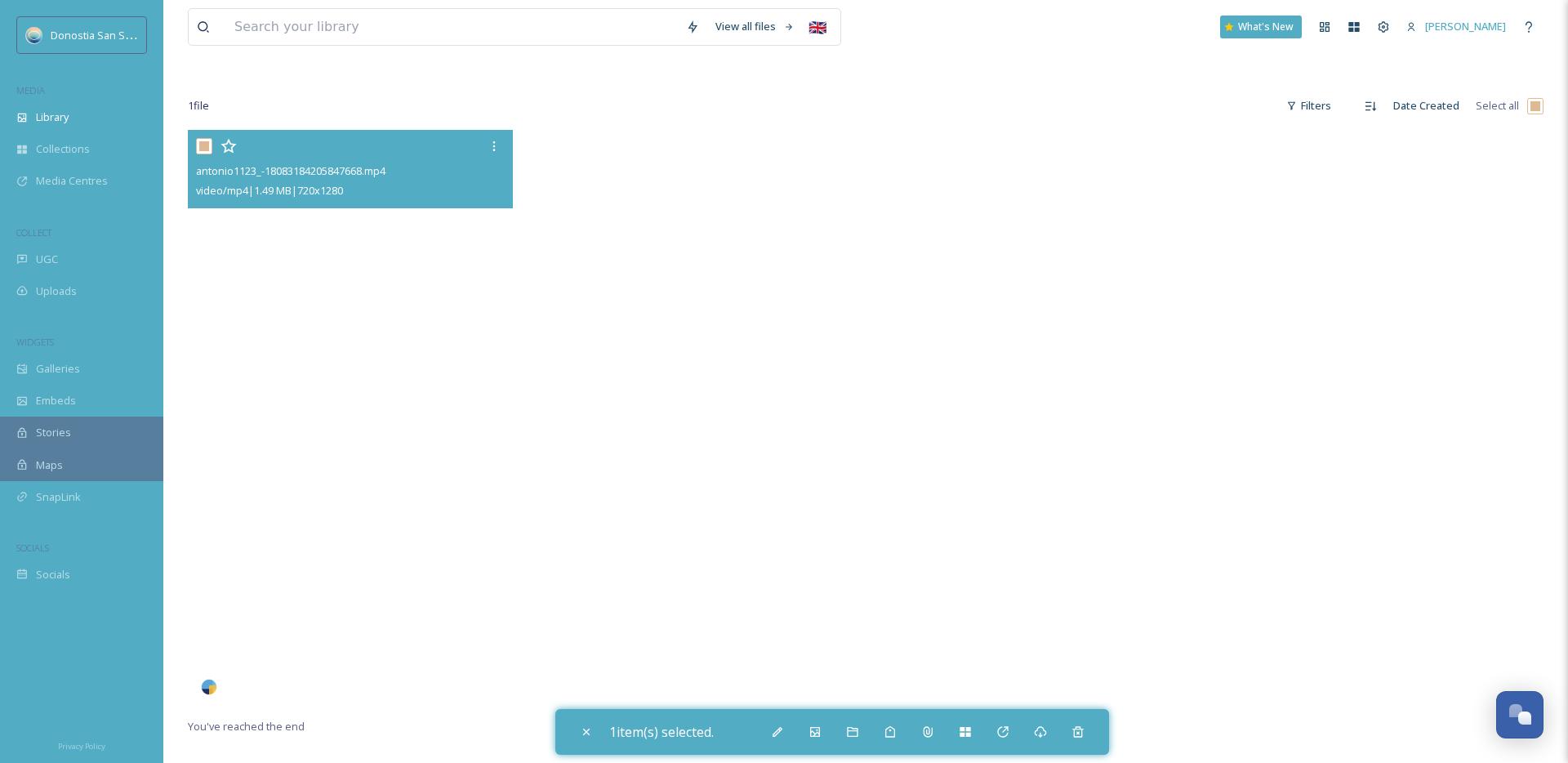
scroll to position [91, 0]
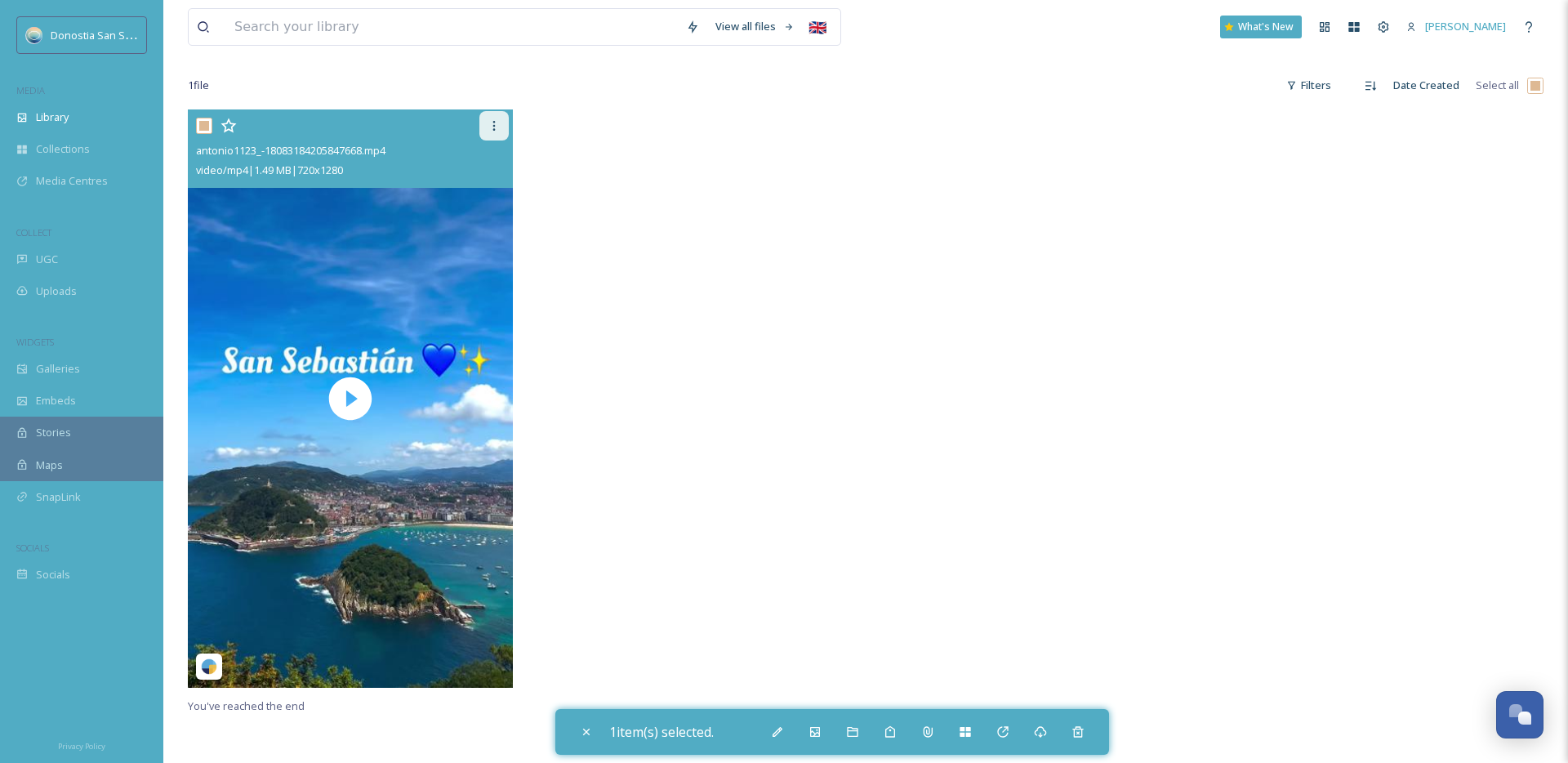
click at [489, 115] on div at bounding box center [494, 126] width 30 height 30
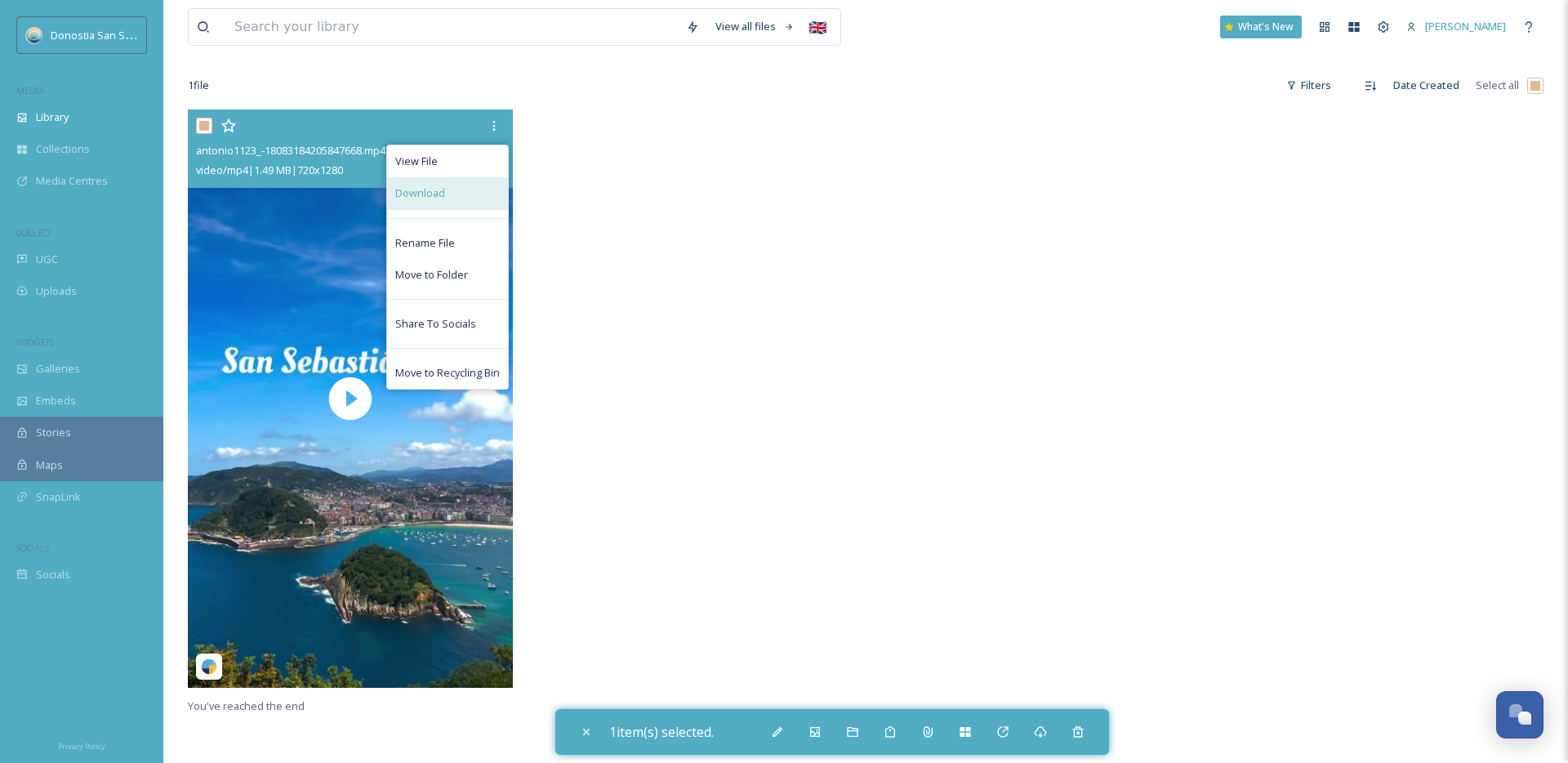
click at [442, 184] on div "Download" at bounding box center [447, 193] width 121 height 32
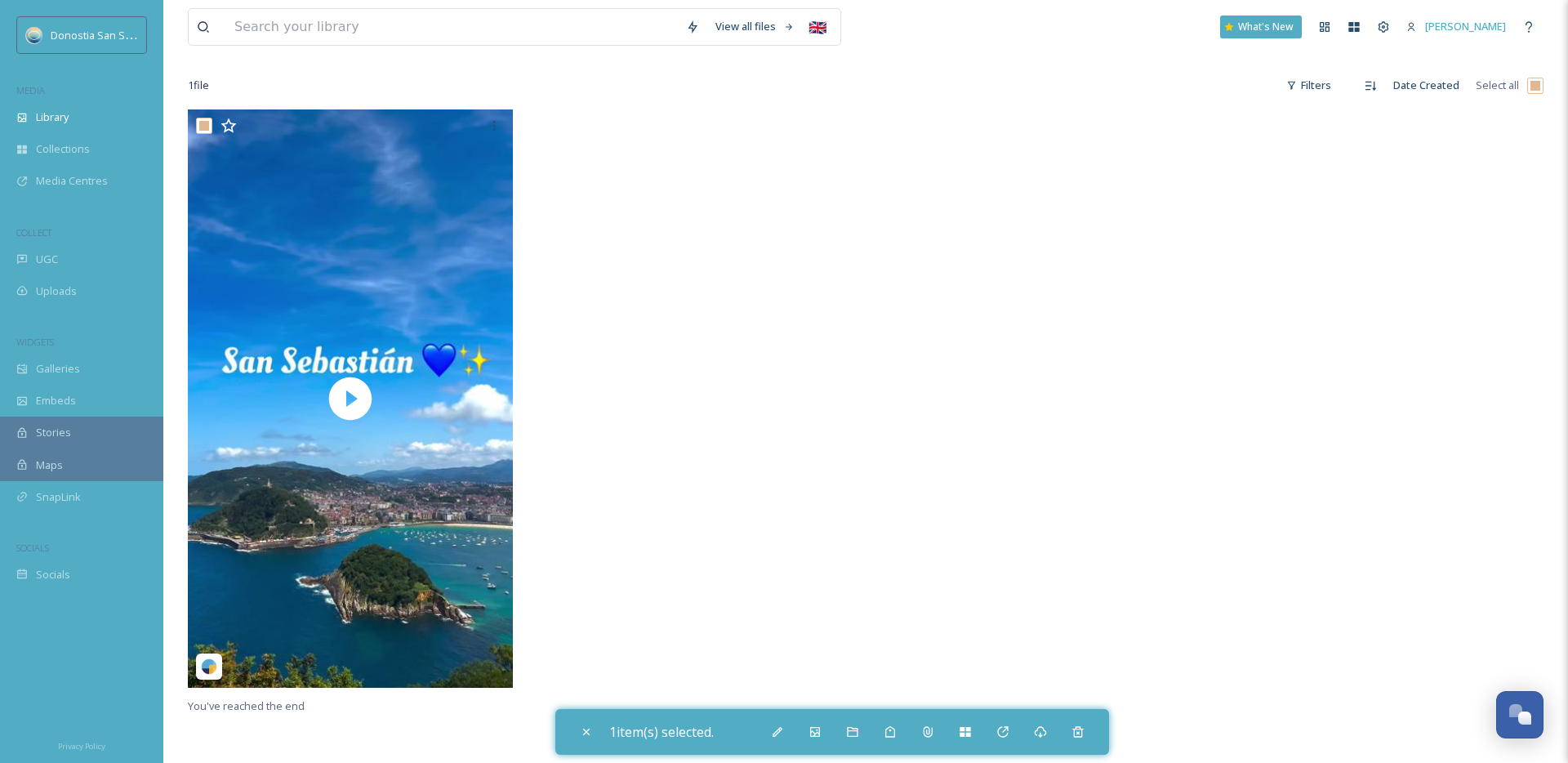
click at [644, 433] on div at bounding box center [695, 403] width 333 height 587
click at [92, 427] on div "Stories" at bounding box center [82, 433] width 163 height 32
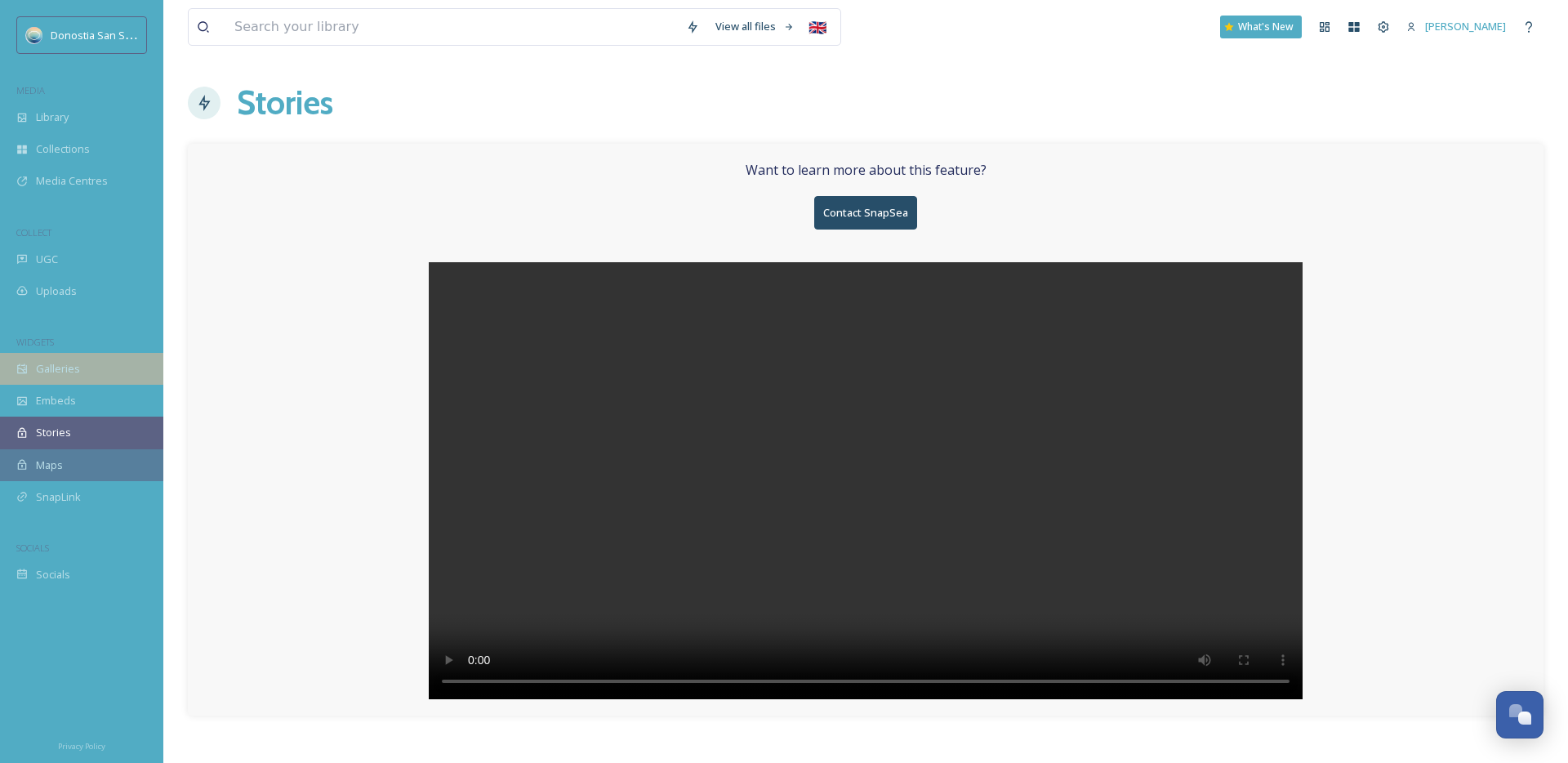
click at [82, 375] on div "Galleries" at bounding box center [82, 368] width 163 height 32
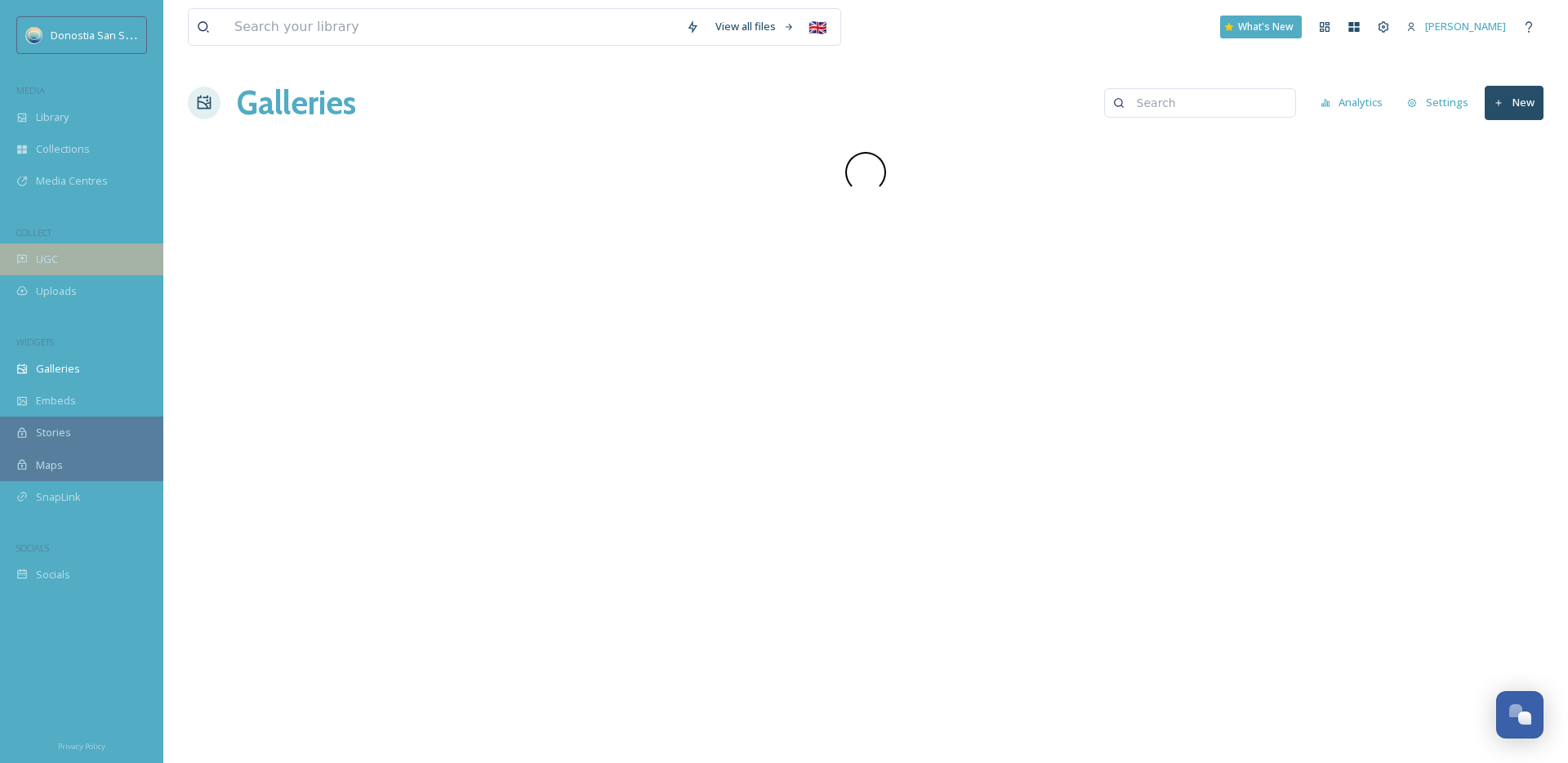
click at [96, 250] on div "UGC" at bounding box center [82, 259] width 163 height 32
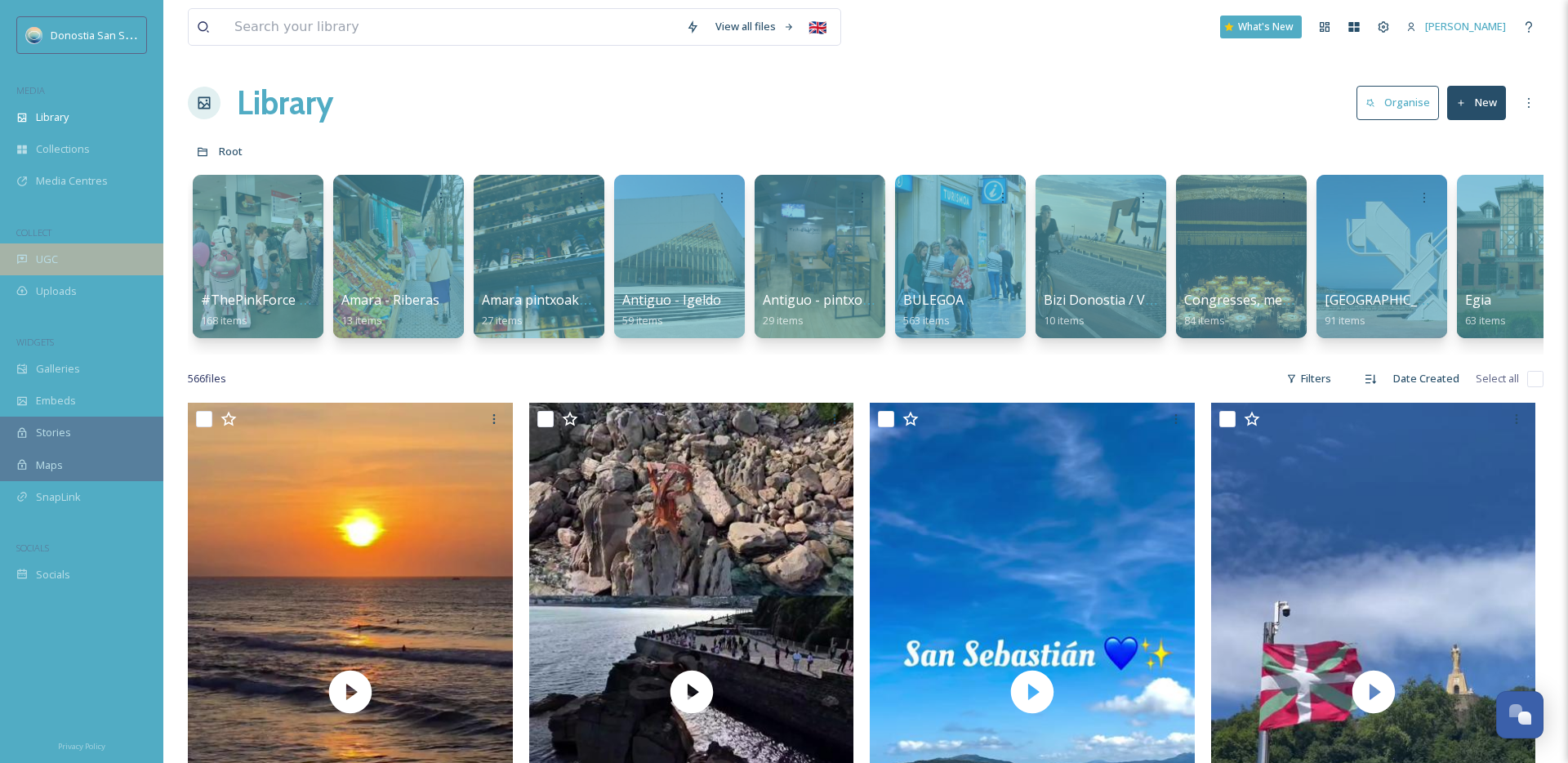
click at [102, 255] on div "UGC" at bounding box center [82, 259] width 163 height 32
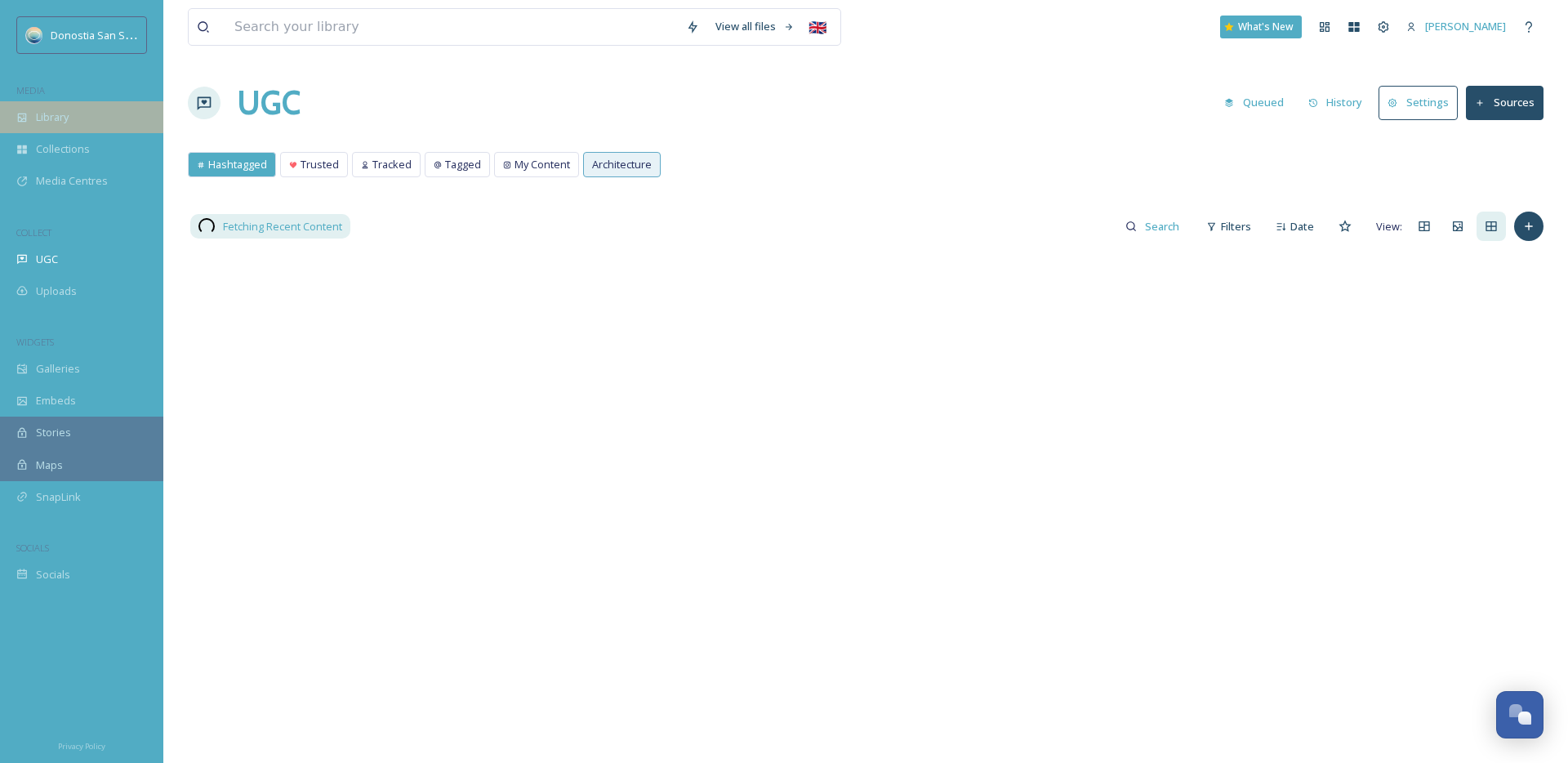
click at [135, 118] on div "Library" at bounding box center [82, 117] width 163 height 32
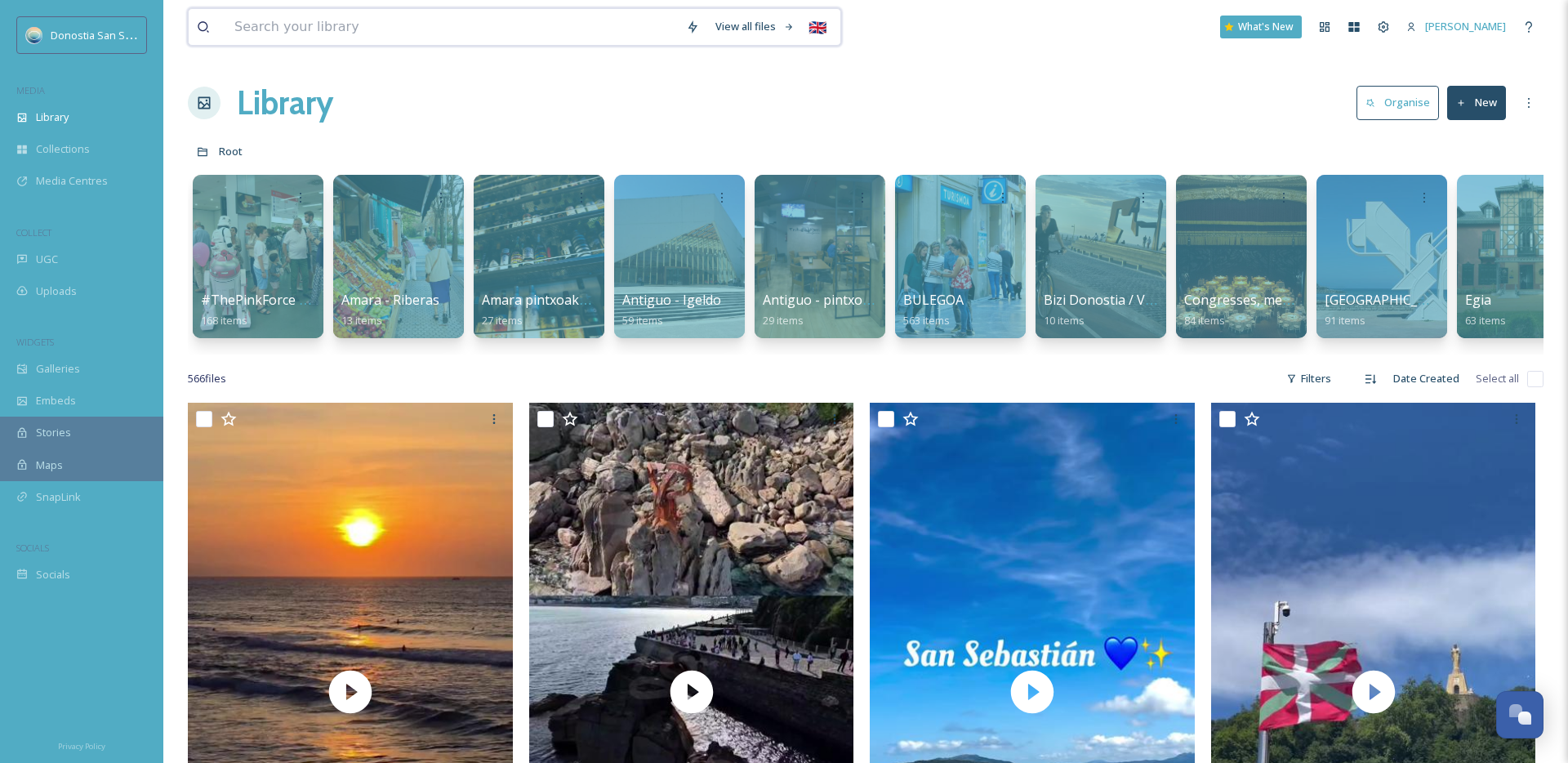
click at [419, 15] on input at bounding box center [452, 27] width 452 height 36
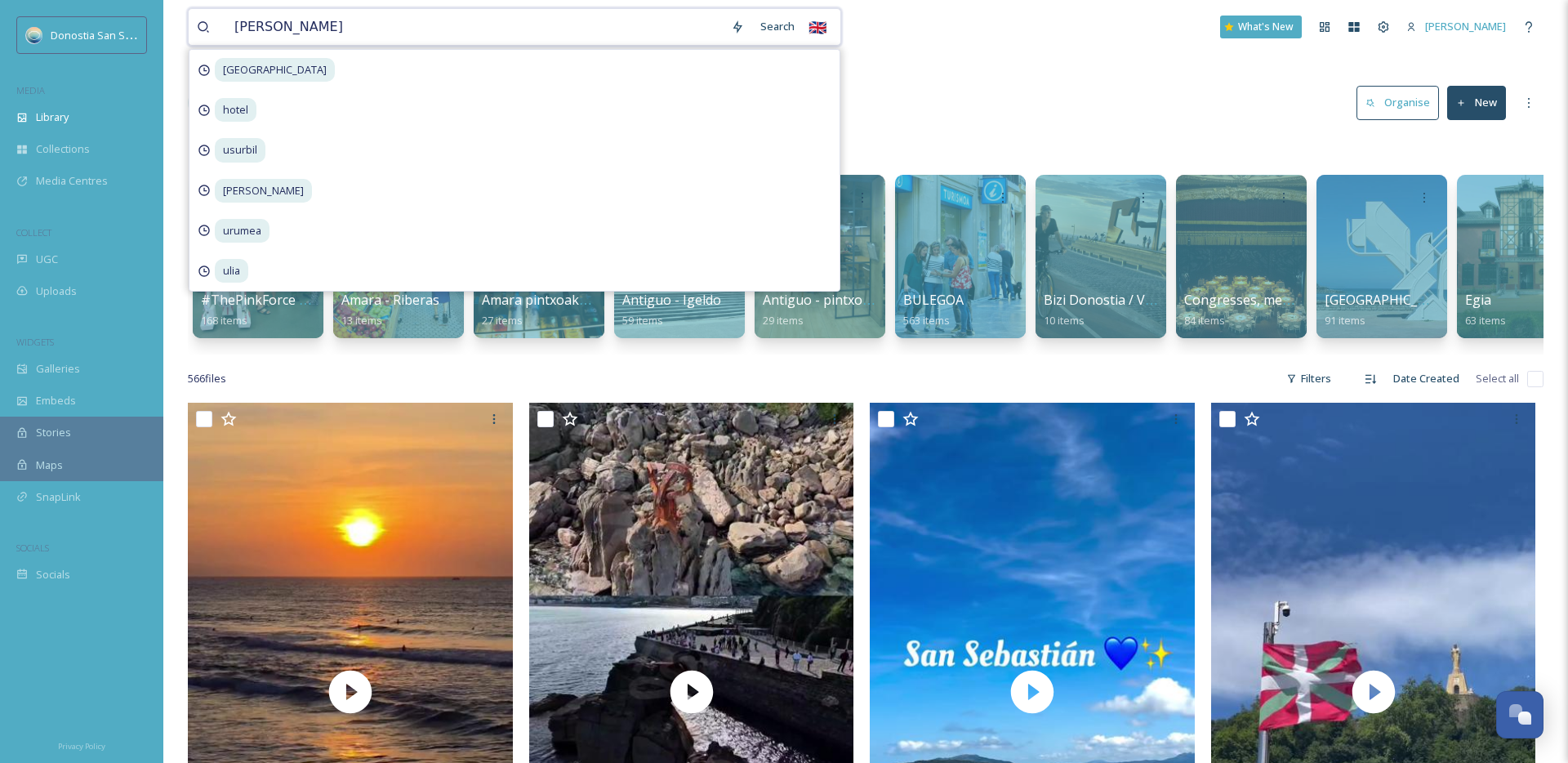
type input "[PERSON_NAME]"
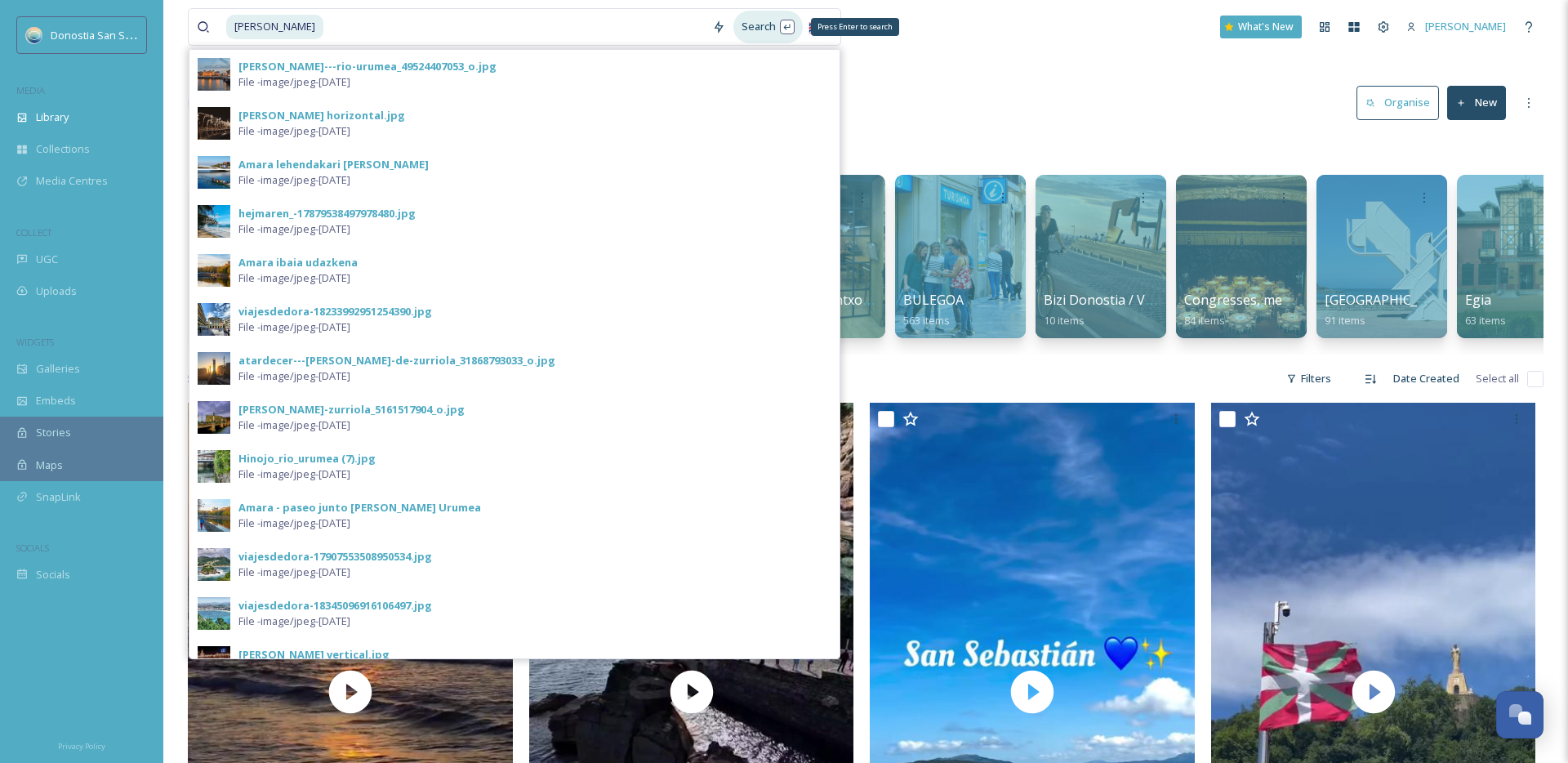
click at [760, 28] on div "Search Press Enter to search" at bounding box center [768, 26] width 69 height 32
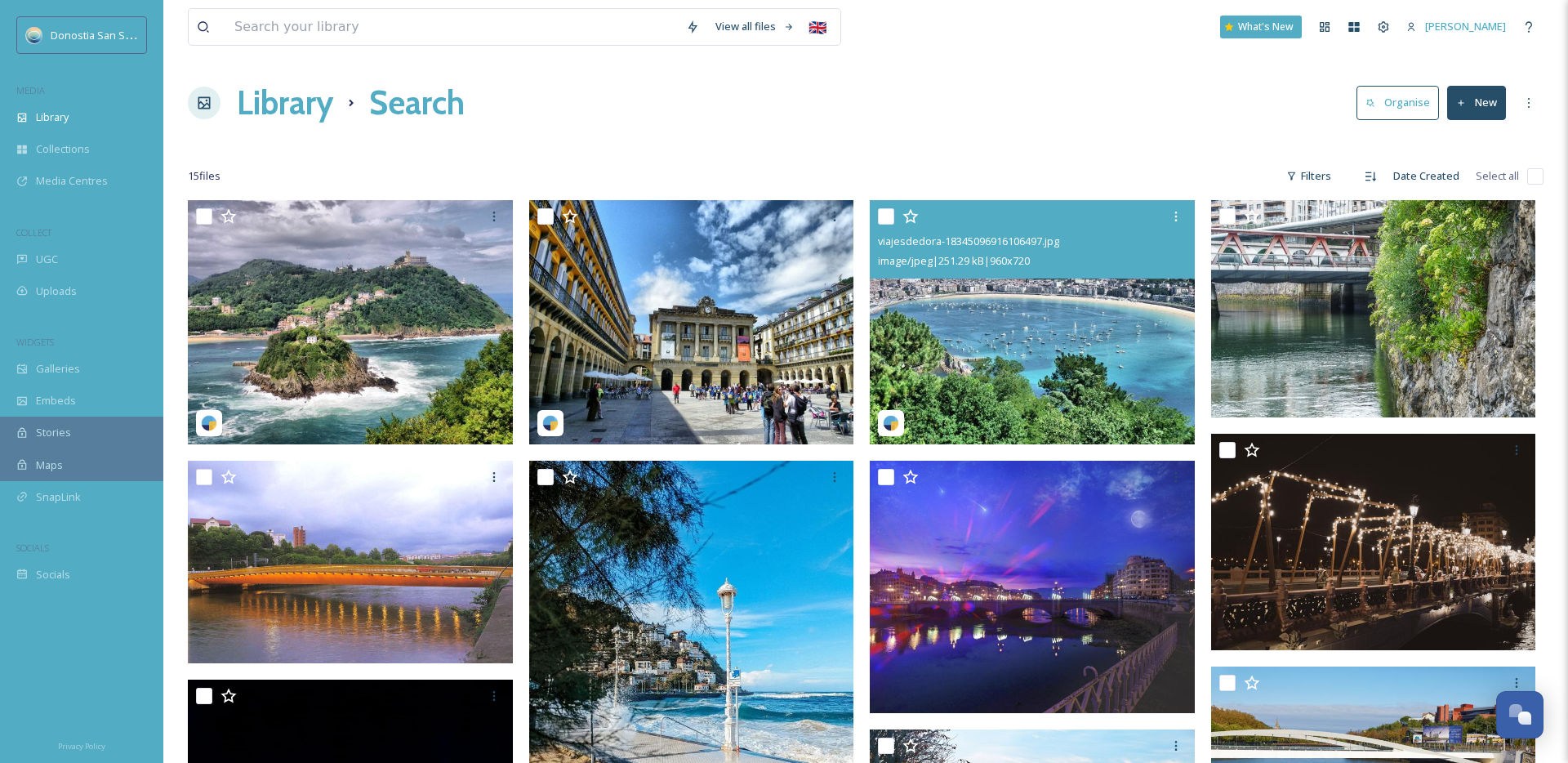
click at [1036, 338] on img at bounding box center [1032, 322] width 325 height 244
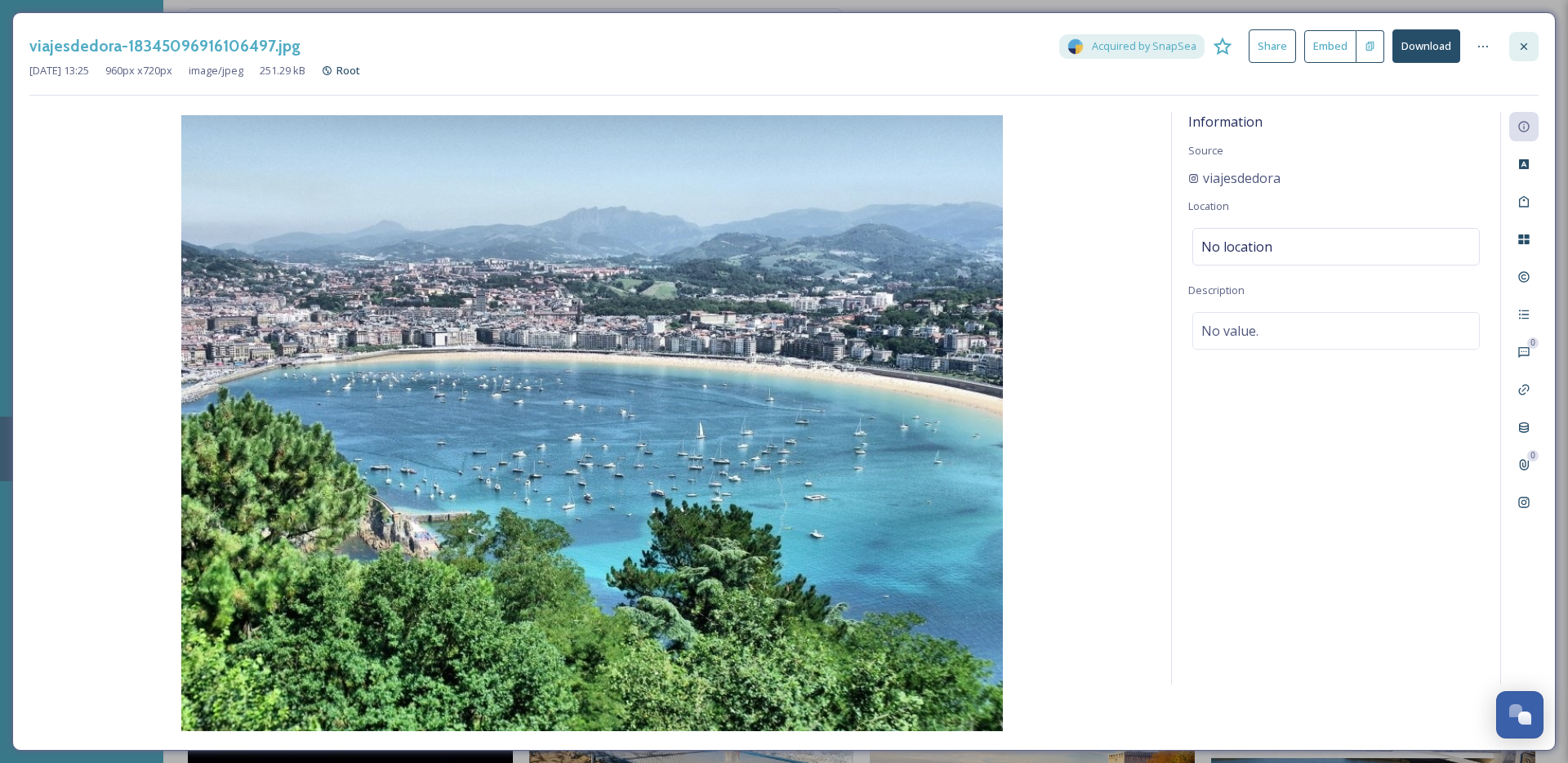
click at [1519, 47] on icon at bounding box center [1524, 47] width 13 height 13
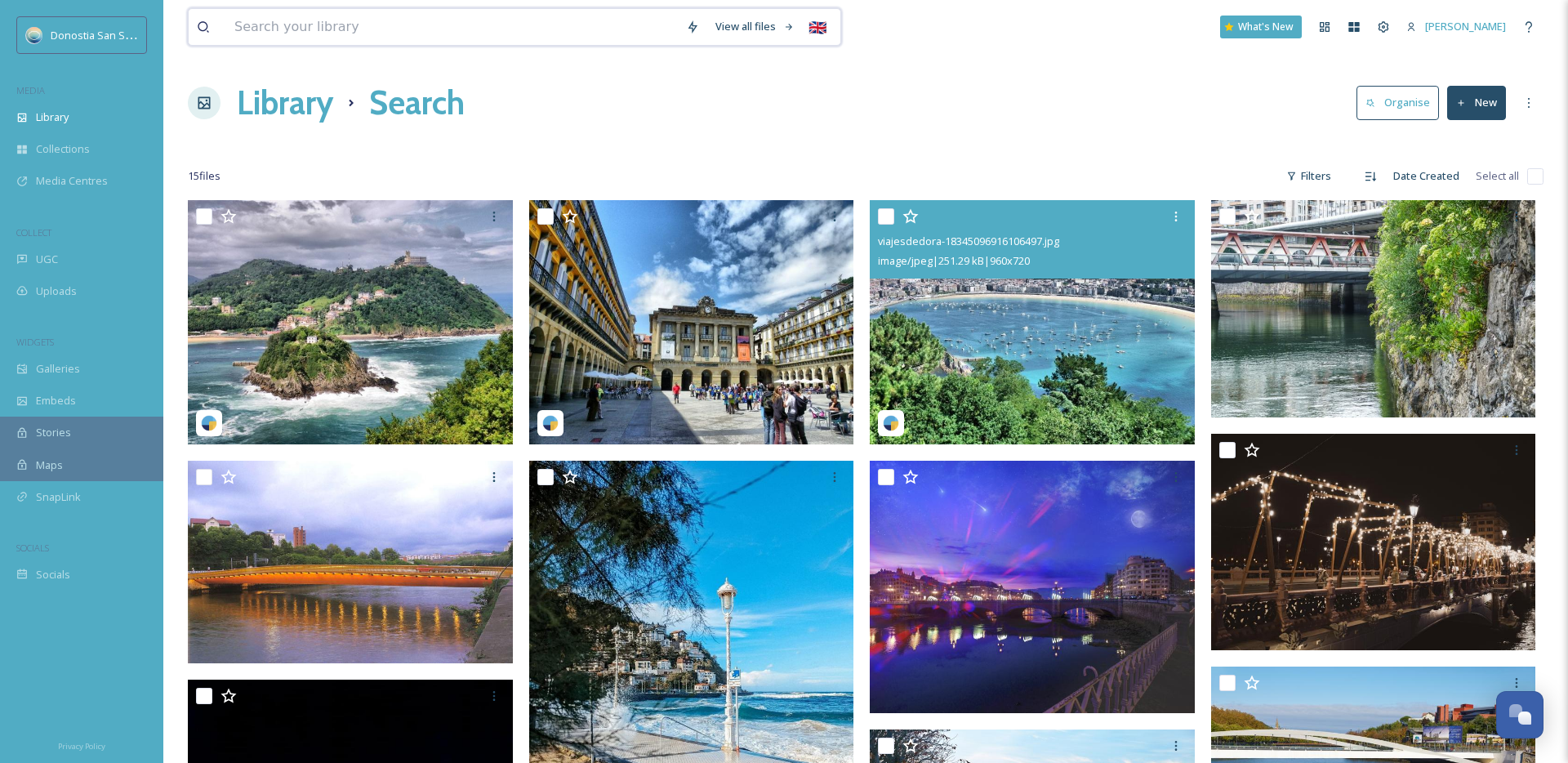
click at [412, 25] on input at bounding box center [452, 27] width 452 height 36
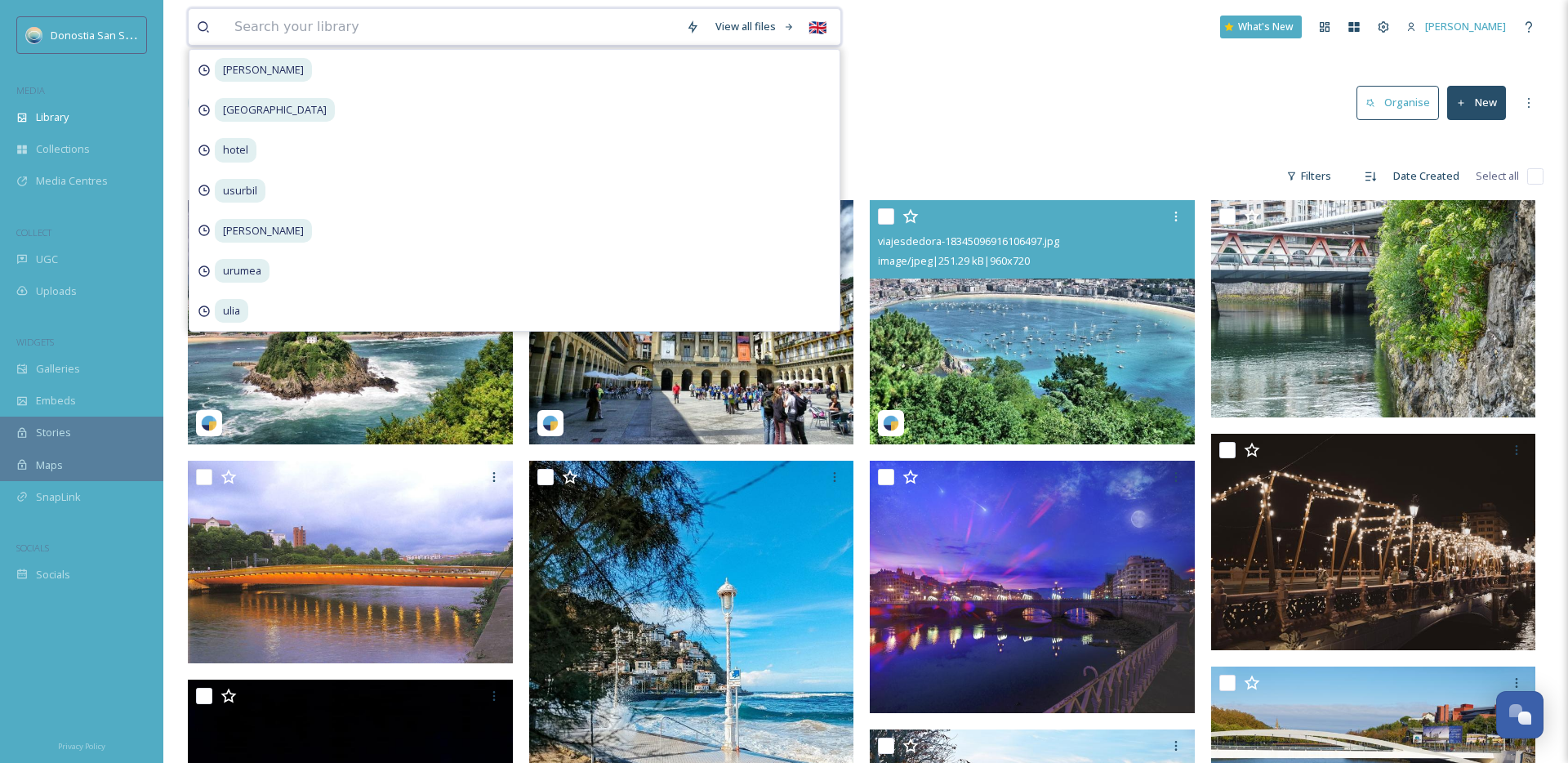
click at [412, 25] on input at bounding box center [452, 27] width 452 height 36
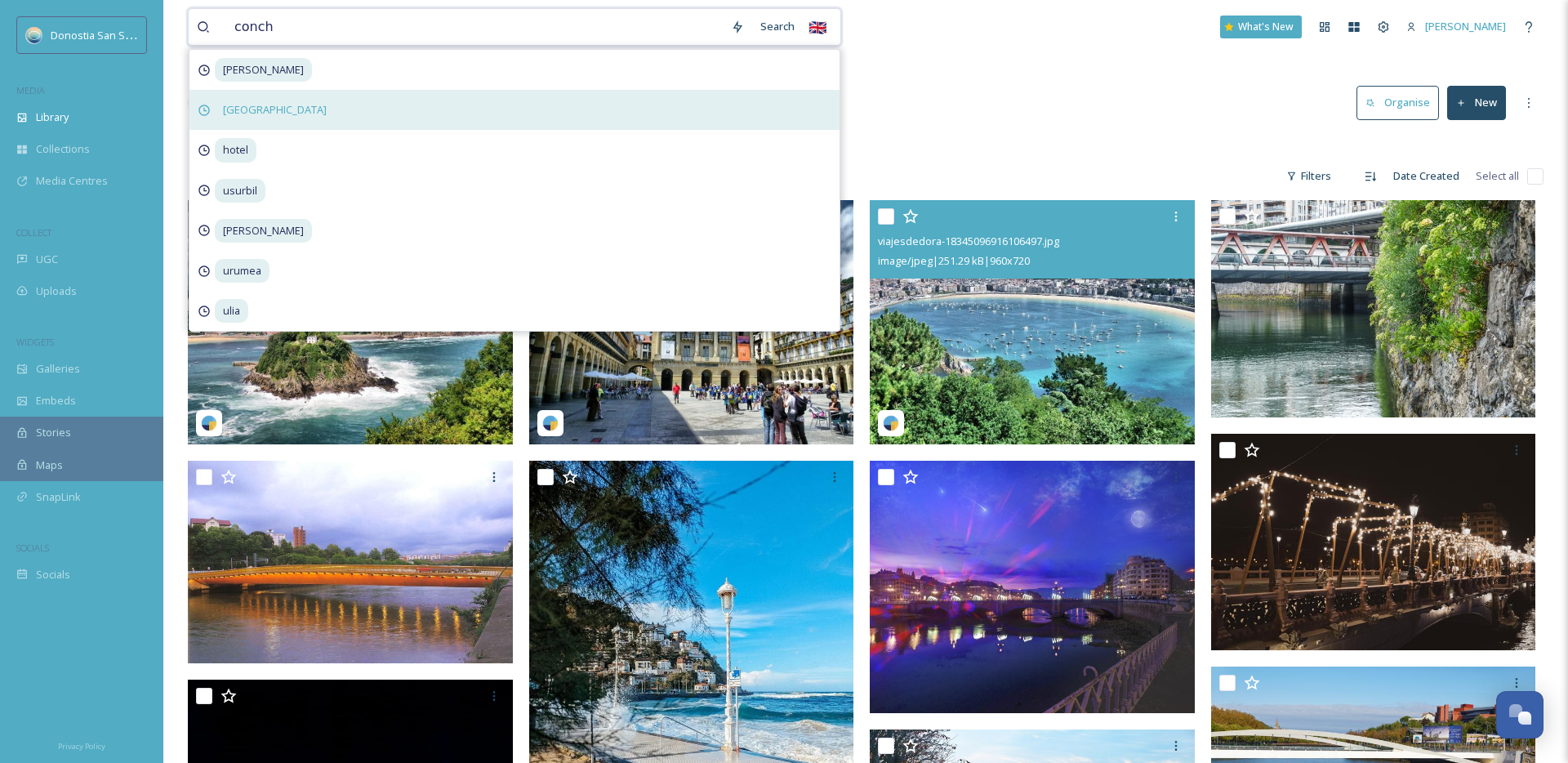
type input "concha"
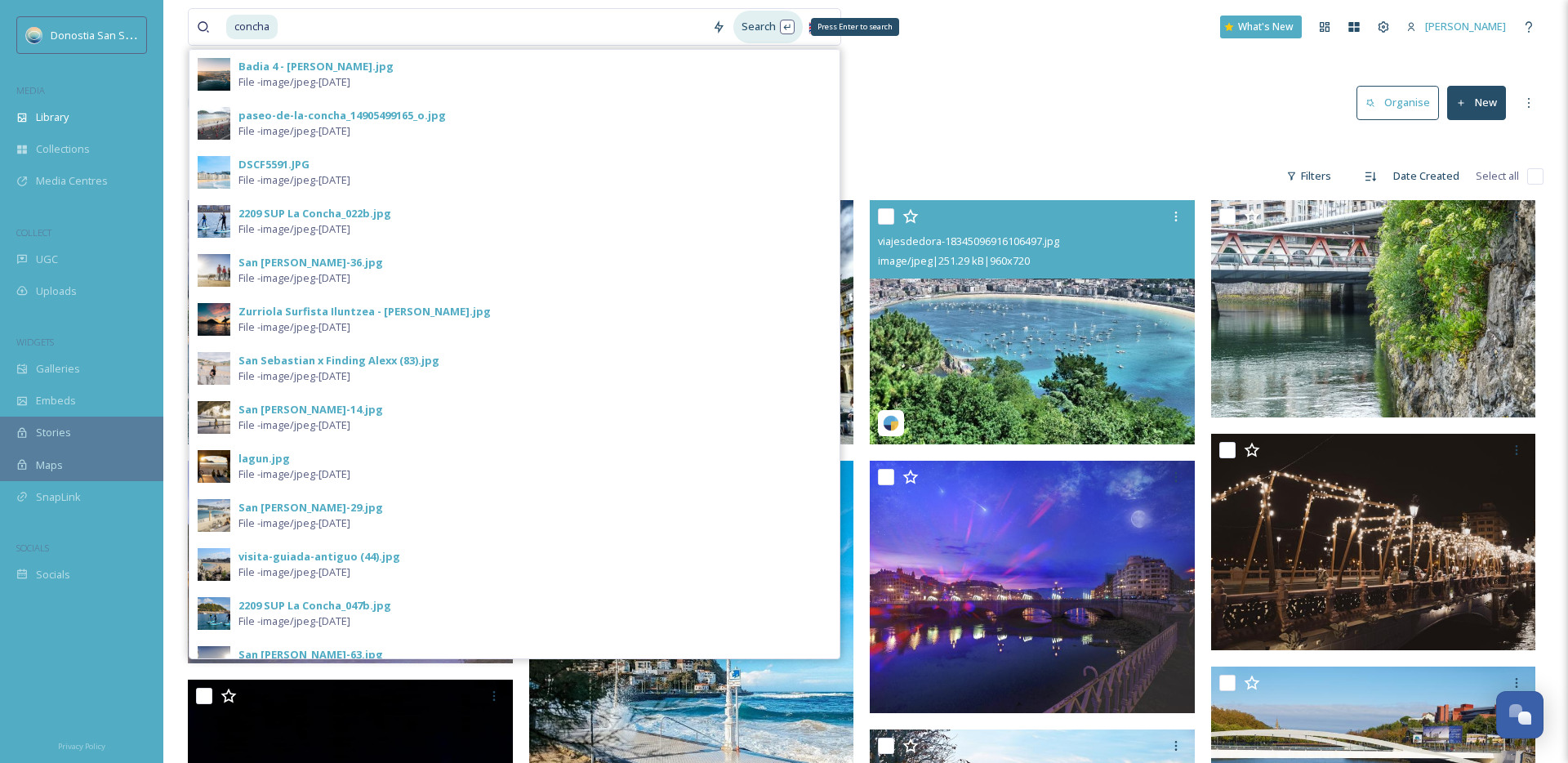
click at [764, 14] on div "Search Press Enter to search" at bounding box center [768, 26] width 69 height 32
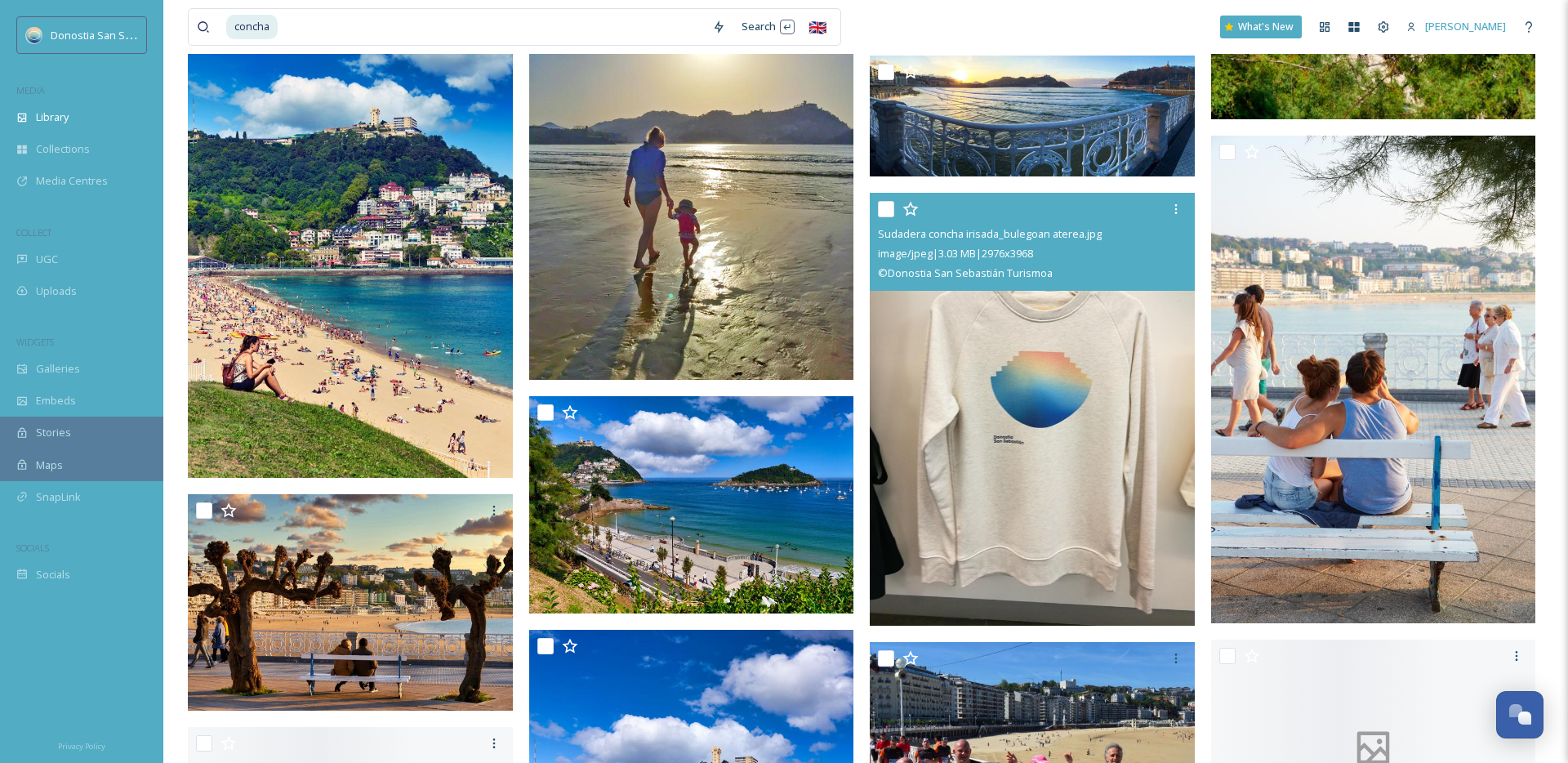
scroll to position [17565, 0]
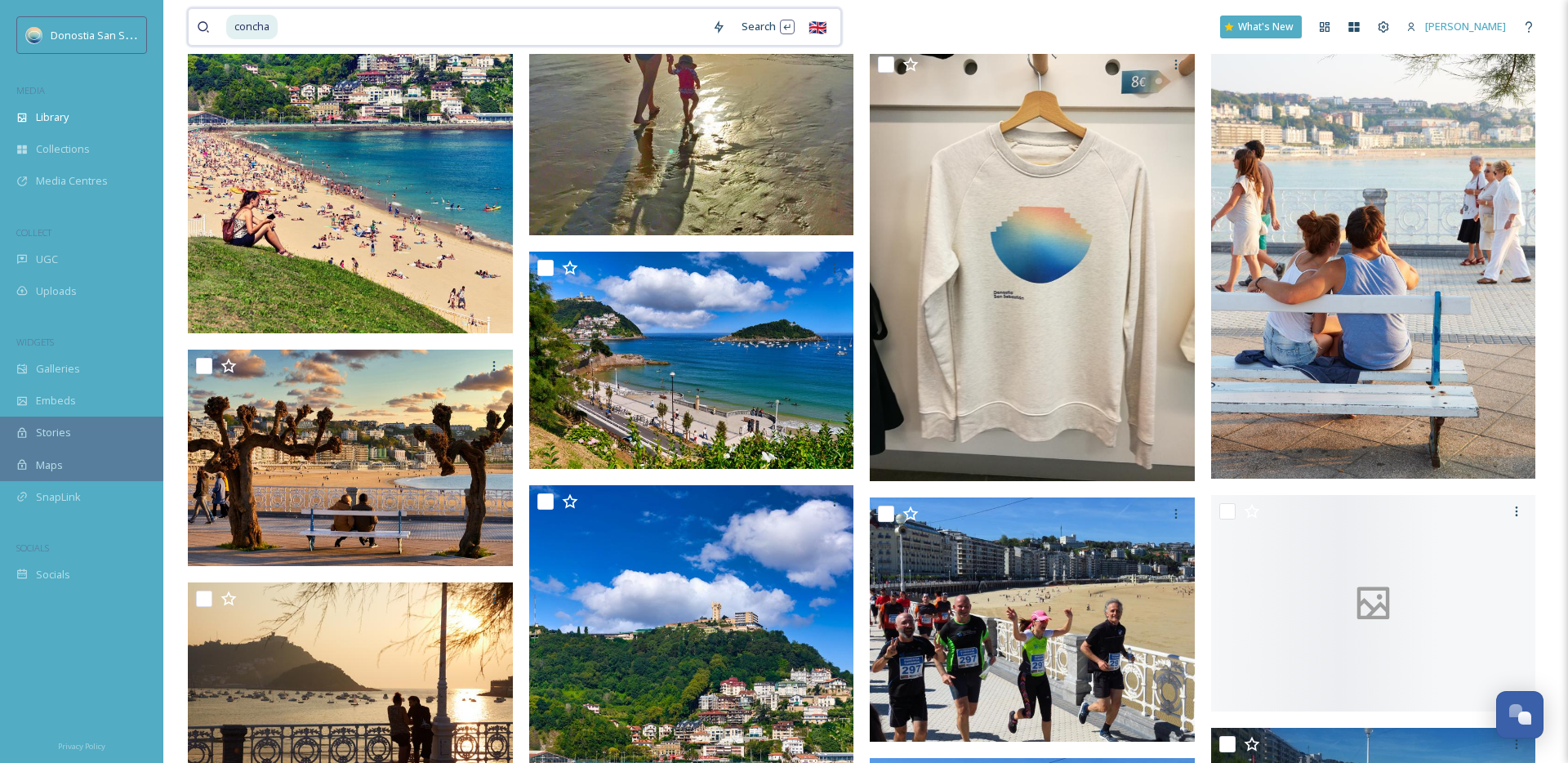
click at [536, 30] on input at bounding box center [491, 27] width 424 height 36
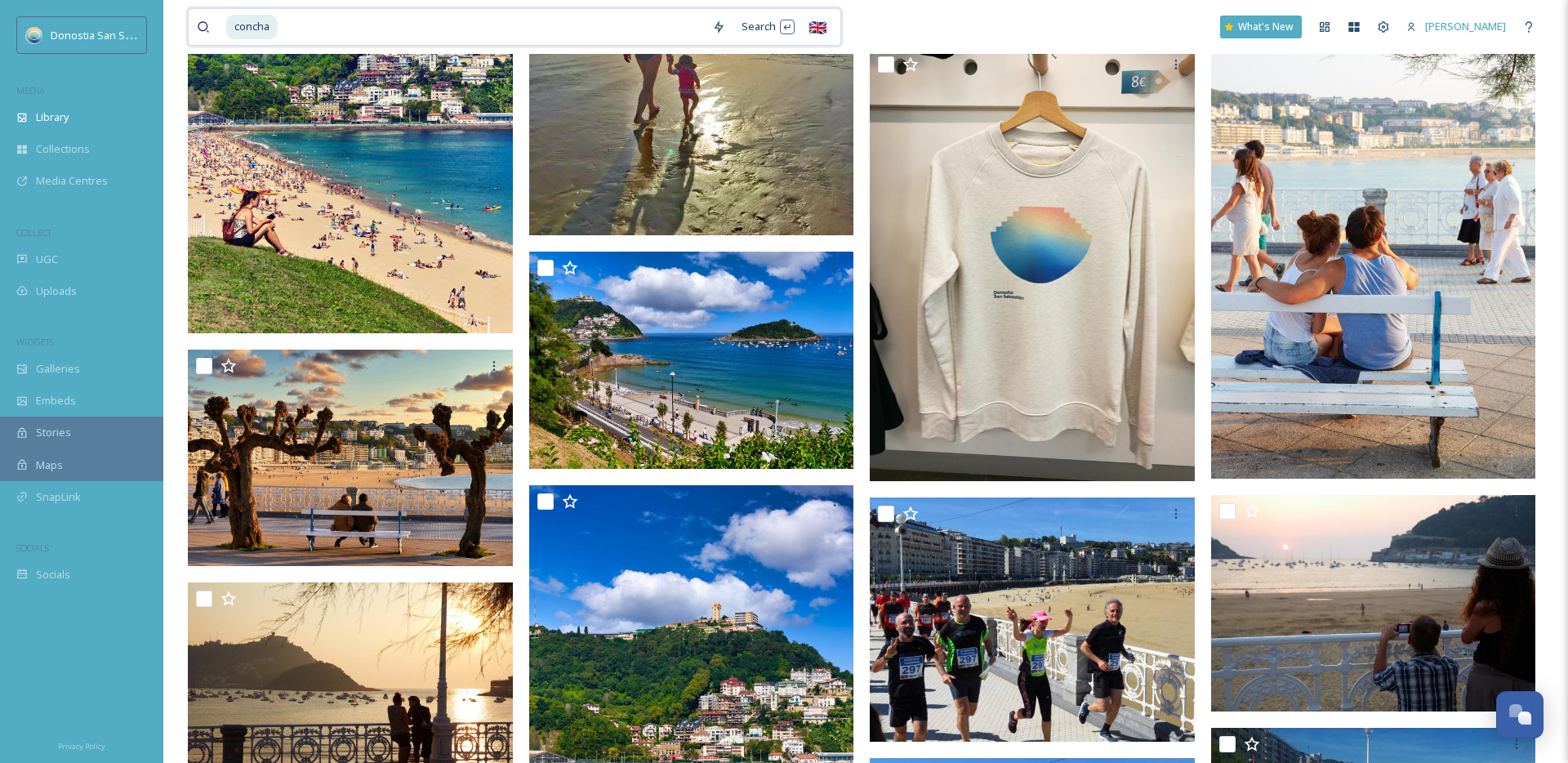
click at [536, 30] on input at bounding box center [491, 27] width 424 height 36
type input "c"
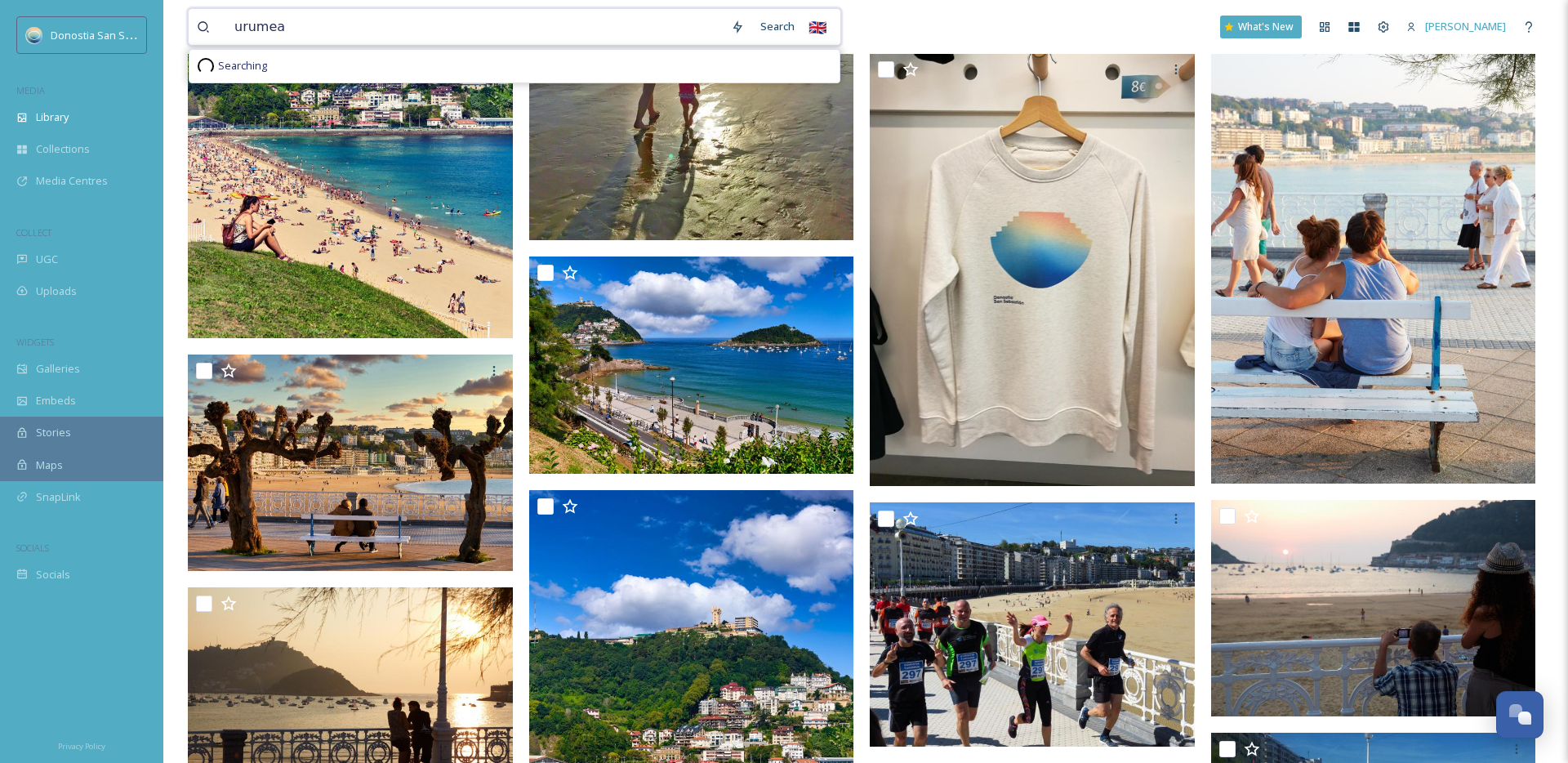
scroll to position [17560, 0]
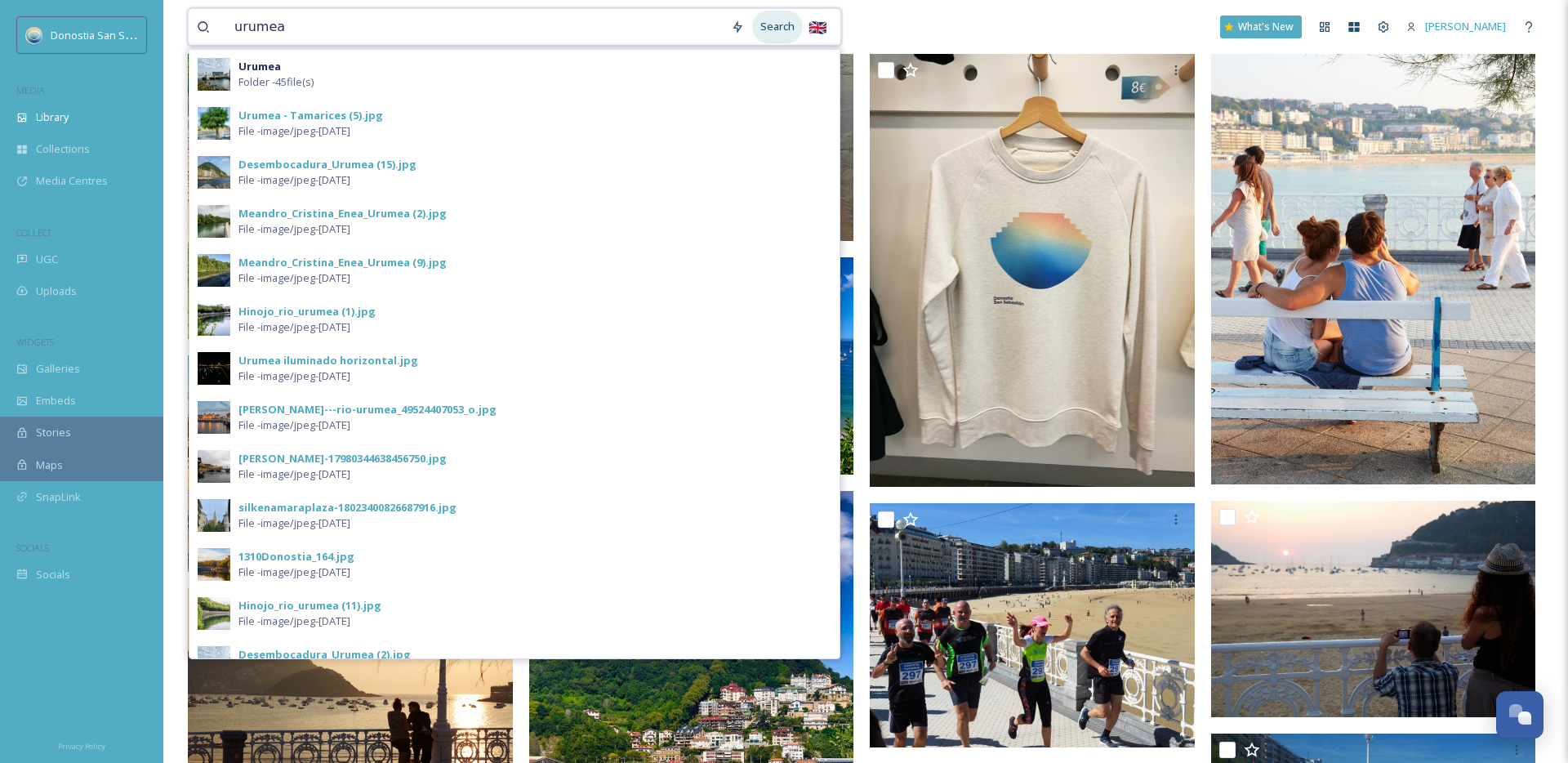
type input "urumea"
click at [770, 26] on div "Search" at bounding box center [777, 26] width 50 height 32
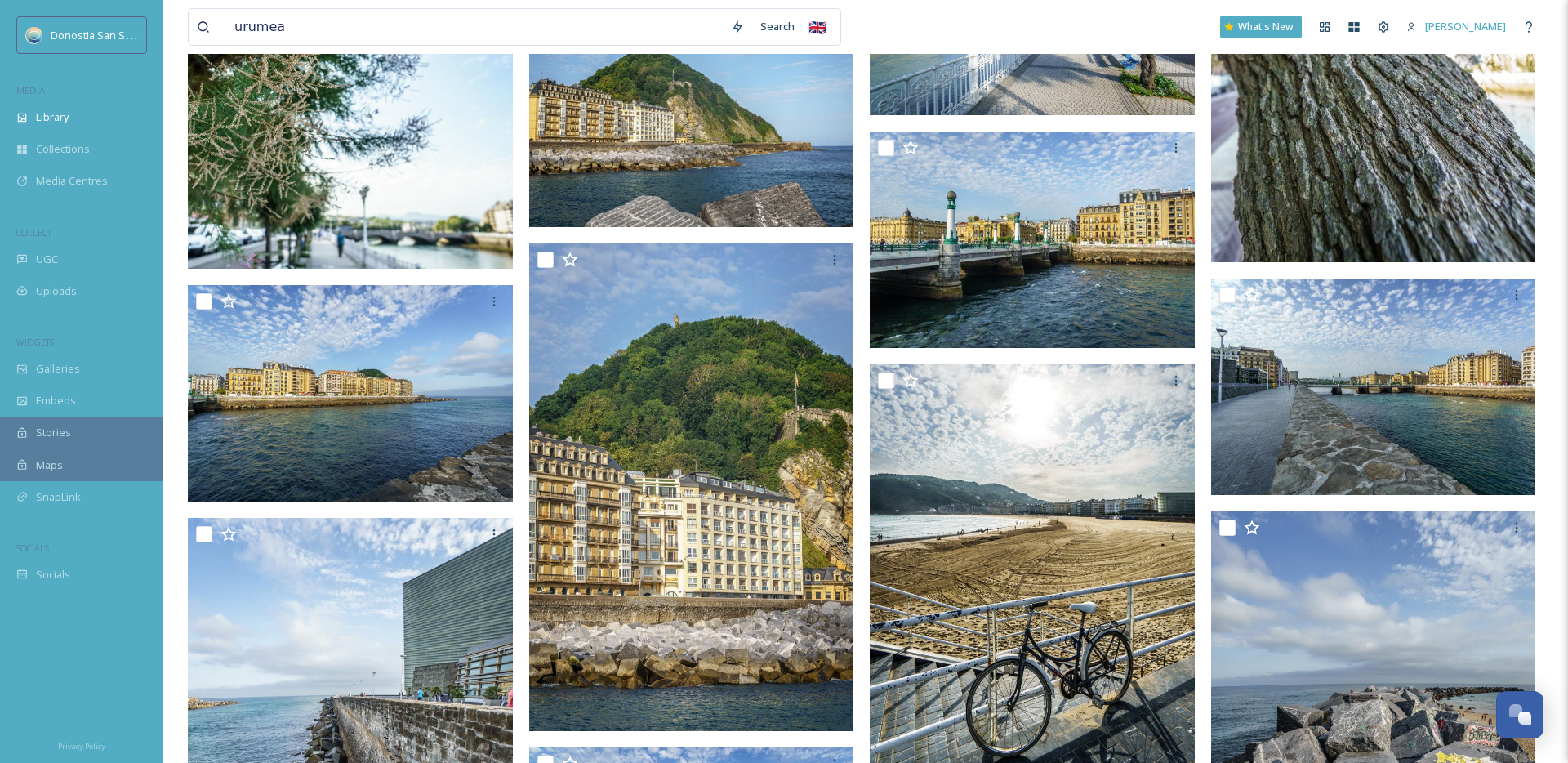
scroll to position [2446, 0]
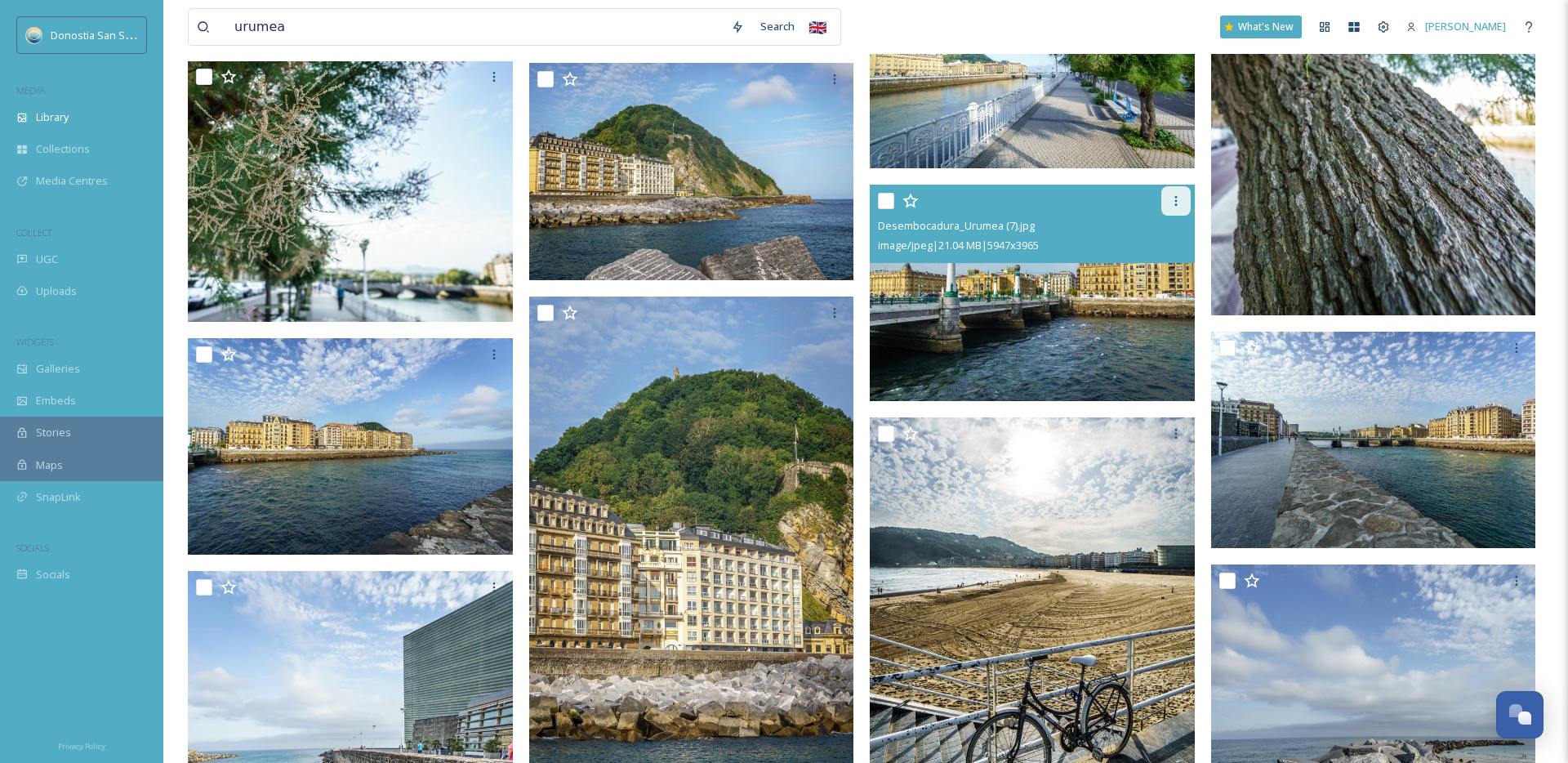
click at [1171, 205] on icon at bounding box center [1177, 201] width 13 height 13
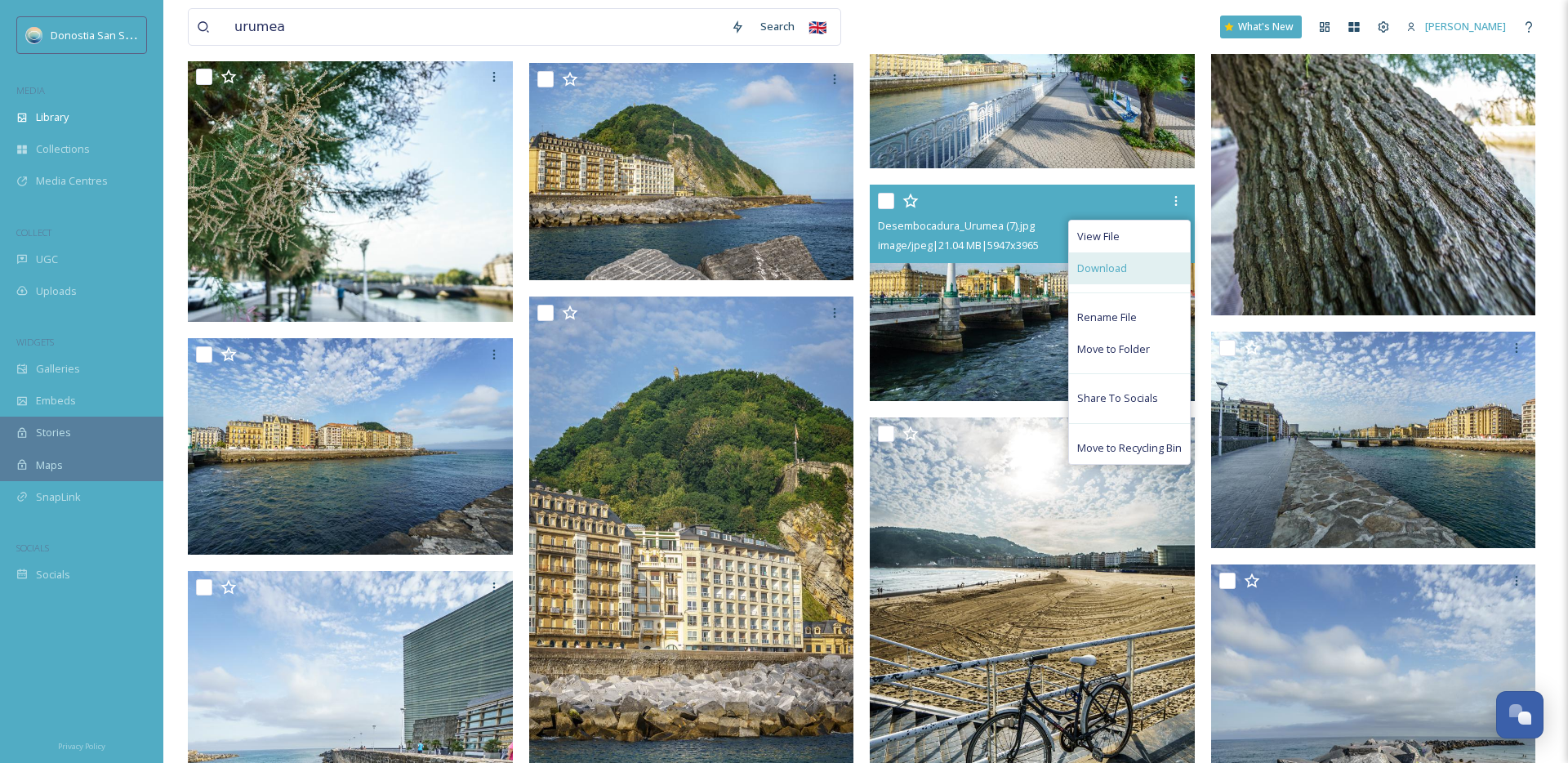
click at [1141, 272] on div "Download" at bounding box center [1130, 268] width 121 height 32
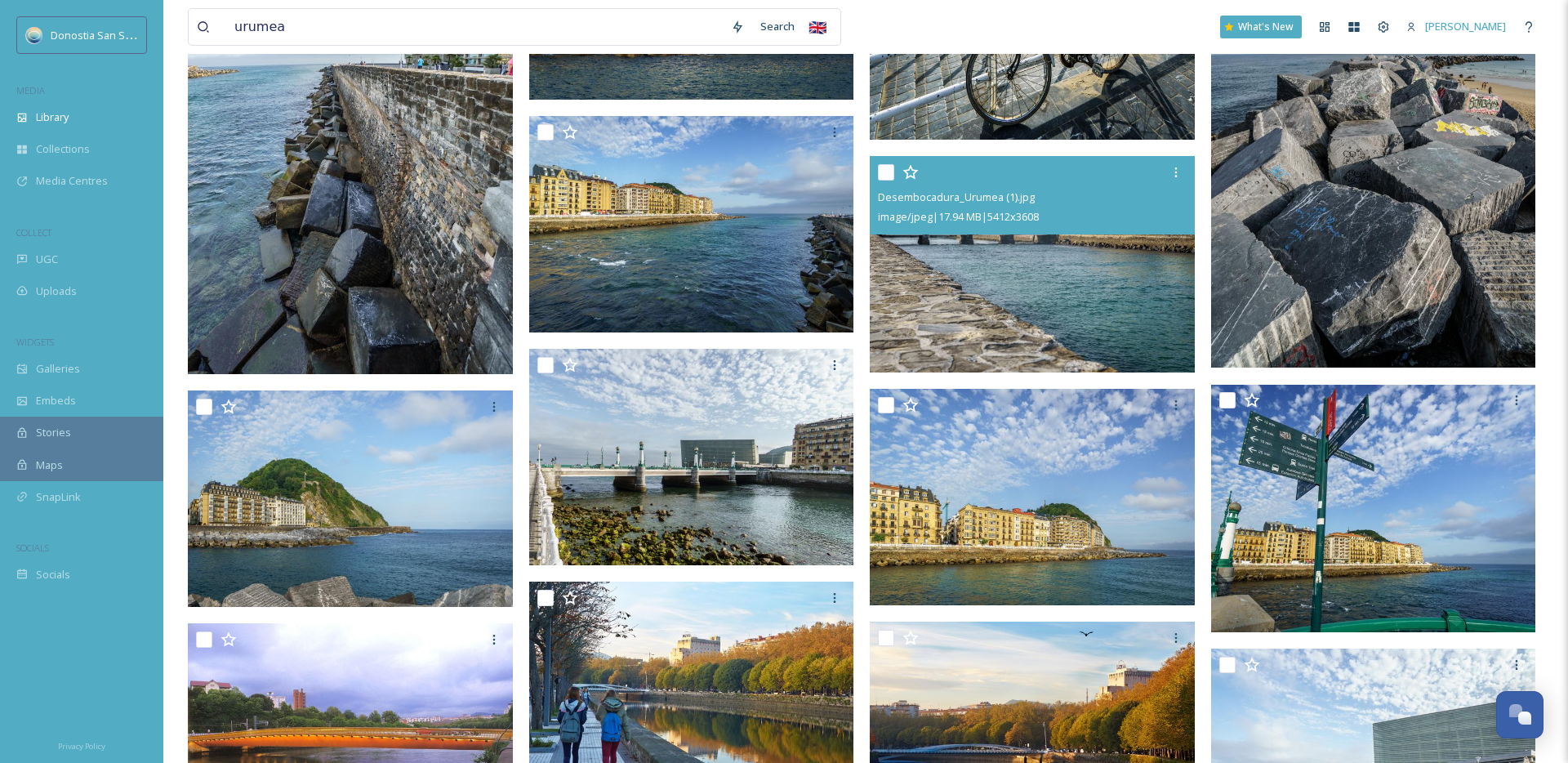
scroll to position [3162, 0]
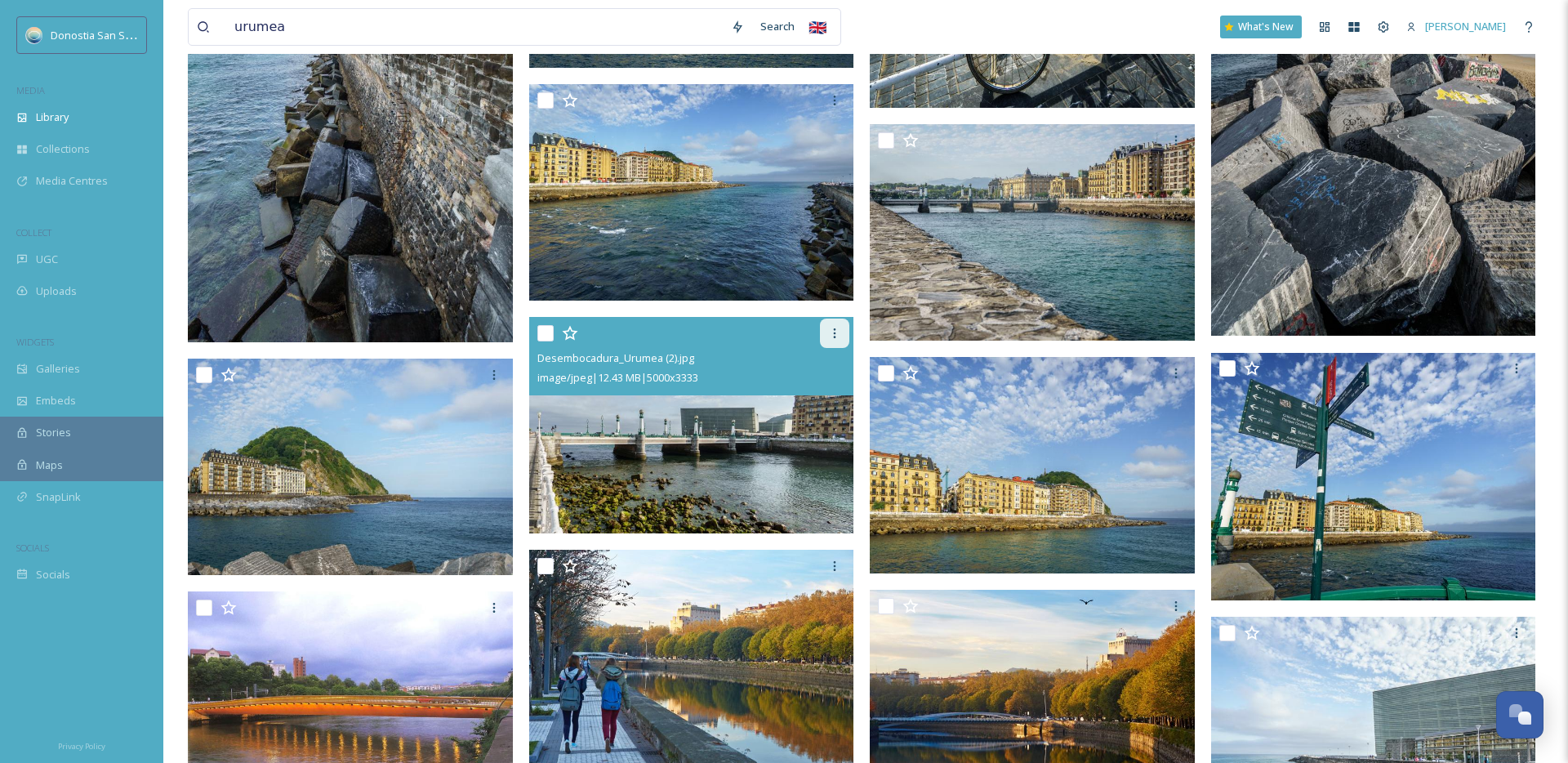
click at [826, 340] on div at bounding box center [835, 334] width 30 height 30
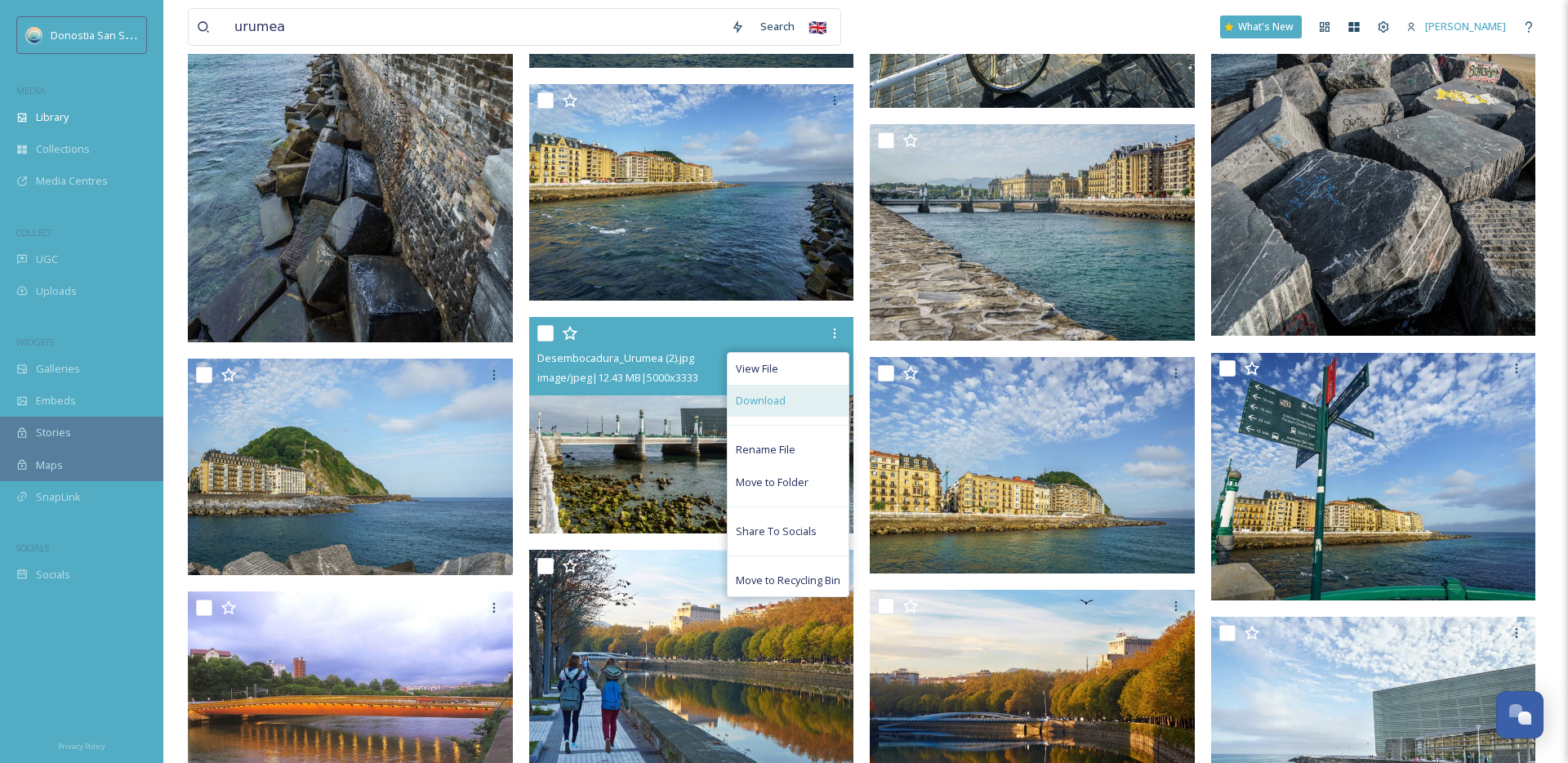
click at [775, 412] on div "Download" at bounding box center [788, 400] width 121 height 32
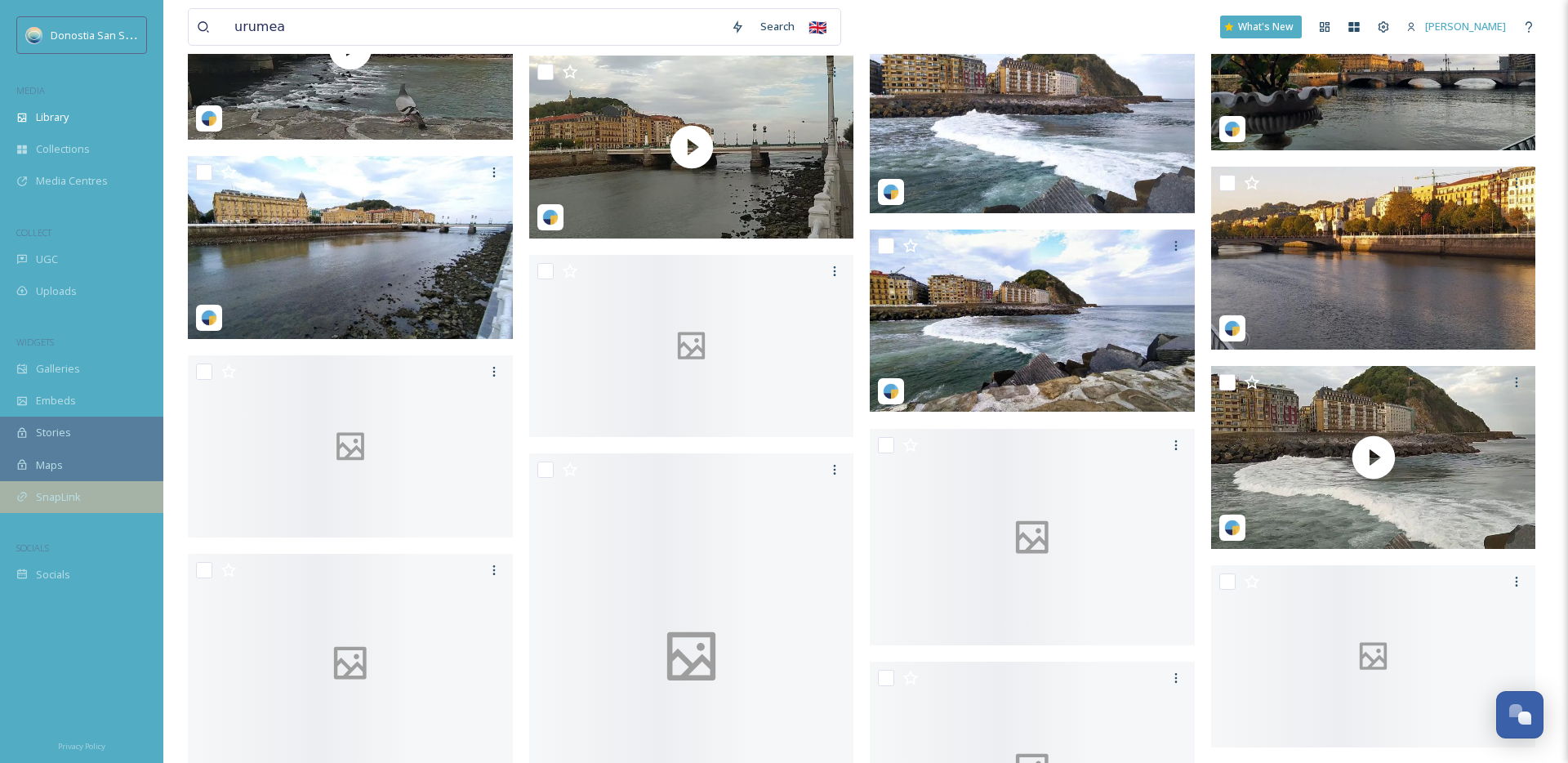
scroll to position [5596, 0]
